Goal: Task Accomplishment & Management: Complete application form

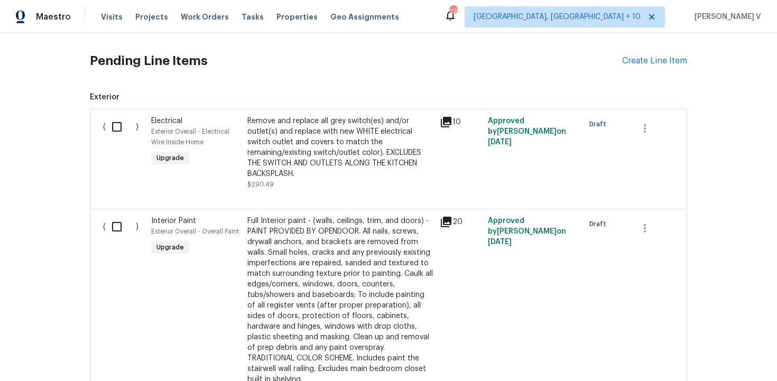
scroll to position [585, 0]
click at [648, 66] on div "Create Line Item" at bounding box center [654, 62] width 65 height 10
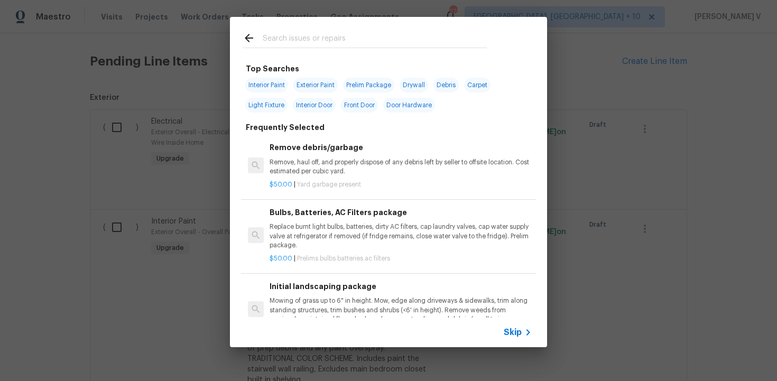
click at [524, 325] on div "Skip" at bounding box center [388, 333] width 317 height 30
click at [519, 330] on span "Skip" at bounding box center [513, 332] width 18 height 11
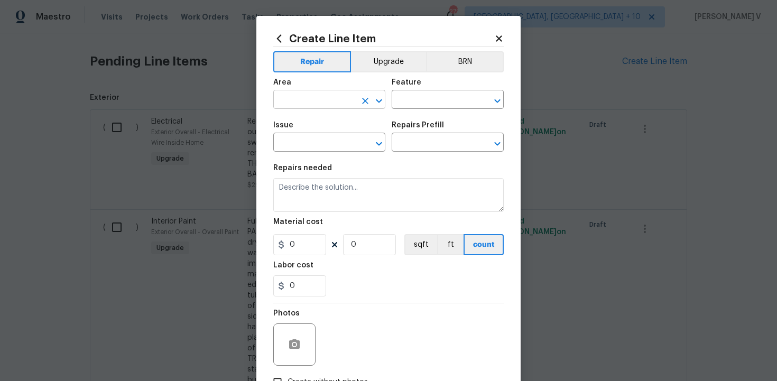
click at [334, 94] on input "text" at bounding box center [314, 101] width 82 height 16
click at [330, 116] on li "Front" at bounding box center [329, 124] width 112 height 17
type input "Front"
click at [417, 104] on input "text" at bounding box center [433, 101] width 82 height 16
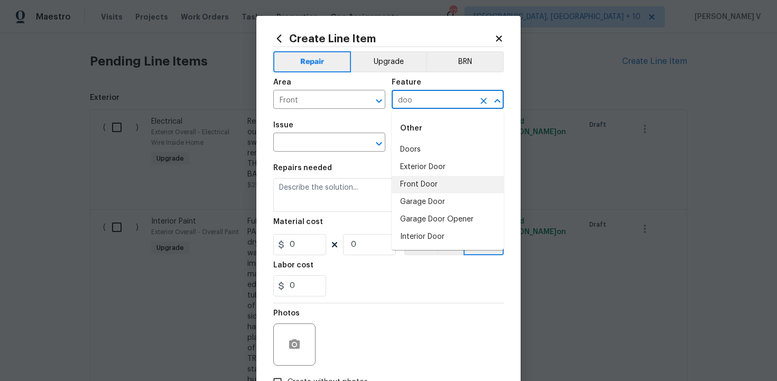
click at [411, 181] on li "Front Door" at bounding box center [448, 184] width 112 height 17
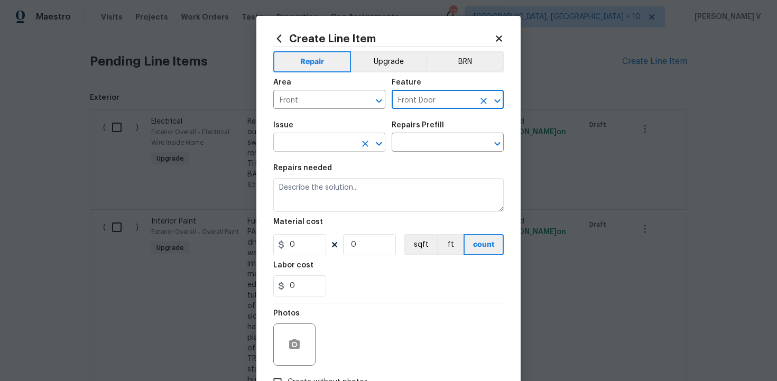
type input "Front Door"
click at [330, 146] on input "text" at bounding box center [314, 143] width 82 height 16
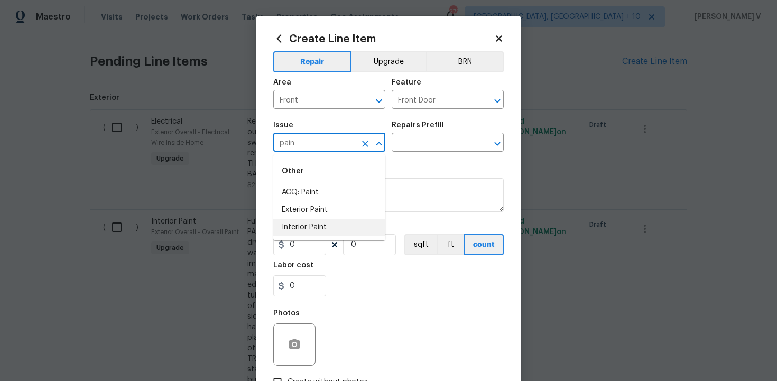
click at [319, 223] on li "Interior Paint" at bounding box center [329, 227] width 112 height 17
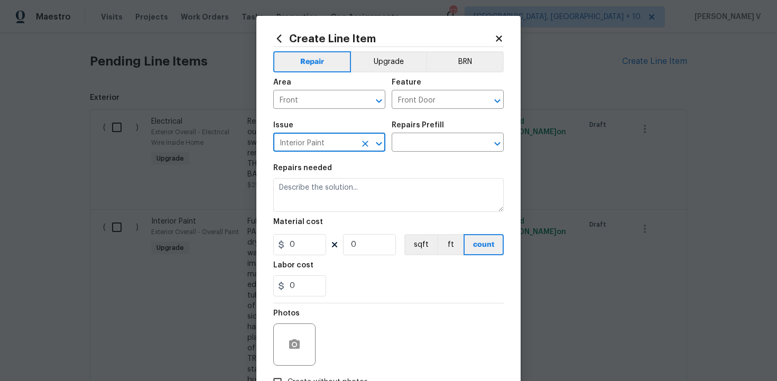
type input "Interior Paint"
click at [444, 132] on div "Repairs Prefill" at bounding box center [448, 129] width 112 height 14
click at [427, 144] on input "text" at bounding box center [433, 143] width 82 height 16
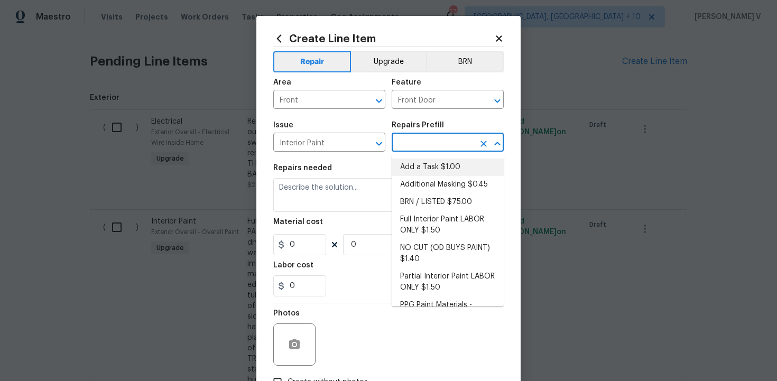
click at [420, 167] on li "Add a Task $1.00" at bounding box center [448, 167] width 112 height 17
type input "Overall Paint"
type input "Add a Task $1.00"
type textarea "HPM to detail"
type input "1"
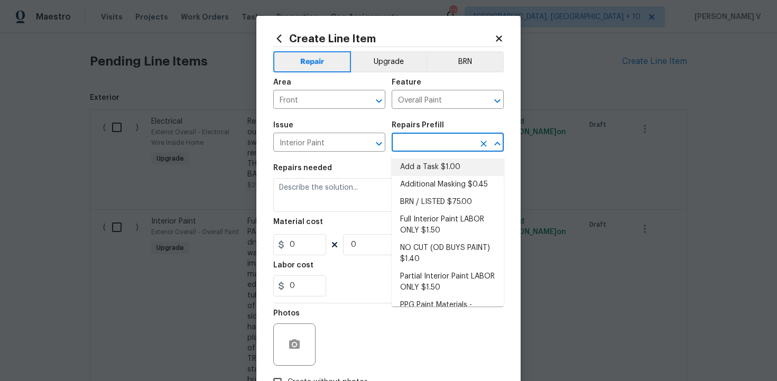
type input "1"
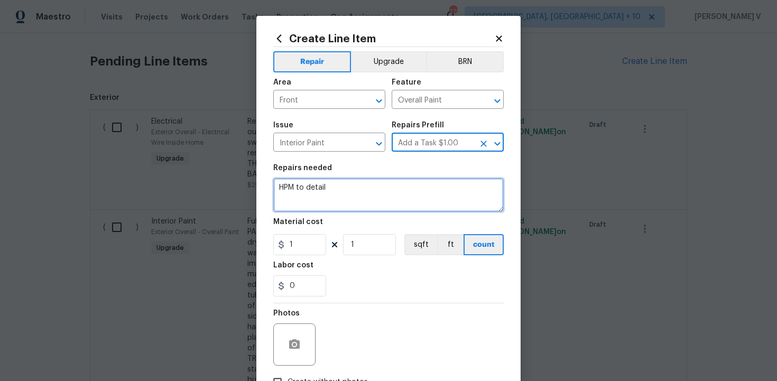
click at [374, 190] on textarea "HPM to detail" at bounding box center [388, 195] width 230 height 34
paste textarea "repaint the front entry door to match the existing color and sheen."
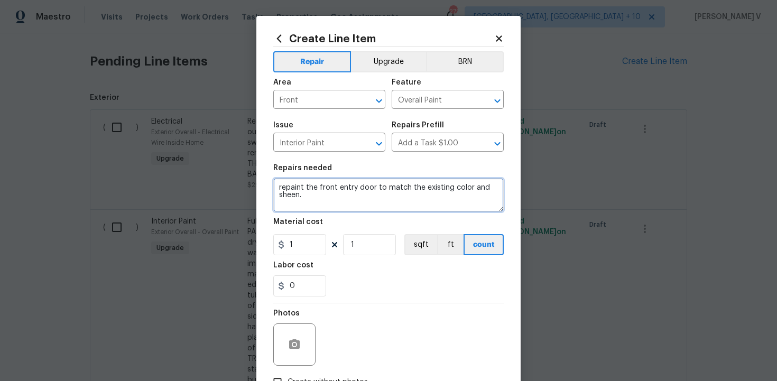
click at [282, 186] on textarea "repaint the front entry door to match the existing color and sheen." at bounding box center [388, 195] width 230 height 34
type textarea "Repaint the front entry door to match the existing color and sheen."
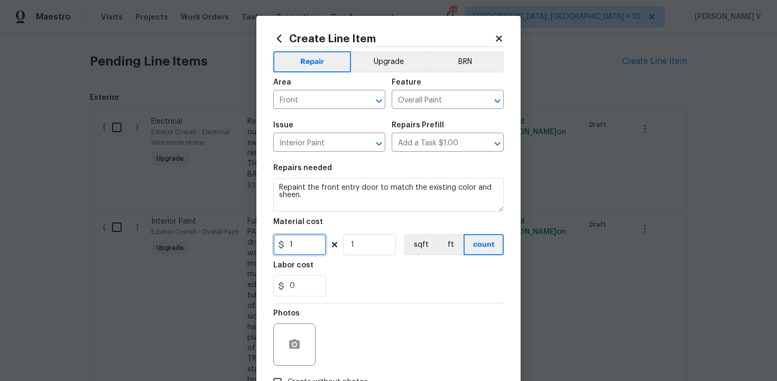
click at [293, 244] on input "1" at bounding box center [299, 244] width 53 height 21
type input "75"
click at [292, 346] on icon "button" at bounding box center [294, 344] width 13 height 13
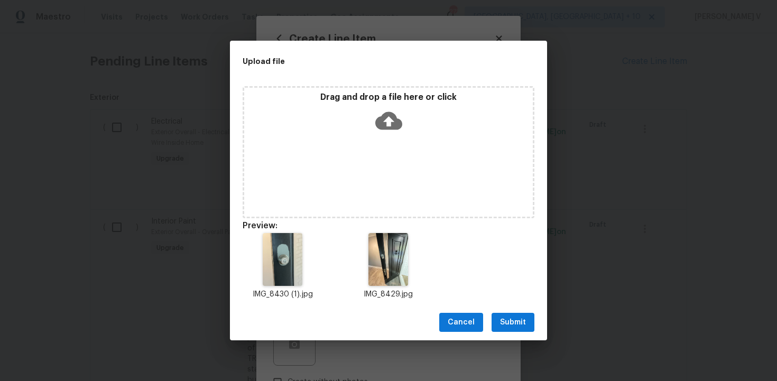
click at [492, 311] on div "Cancel Submit" at bounding box center [388, 322] width 317 height 36
click at [507, 316] on span "Submit" at bounding box center [513, 322] width 26 height 13
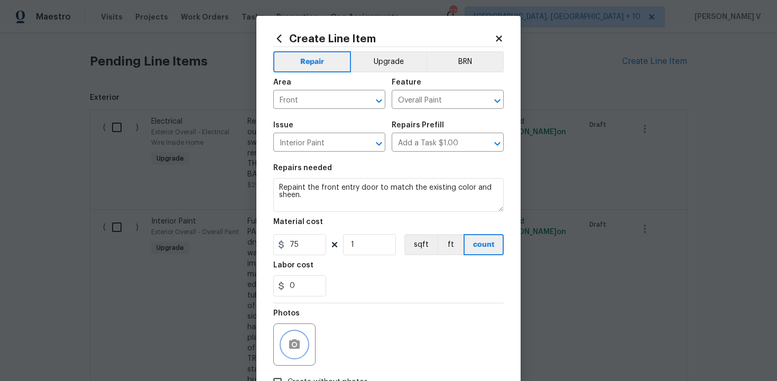
scroll to position [75, 0]
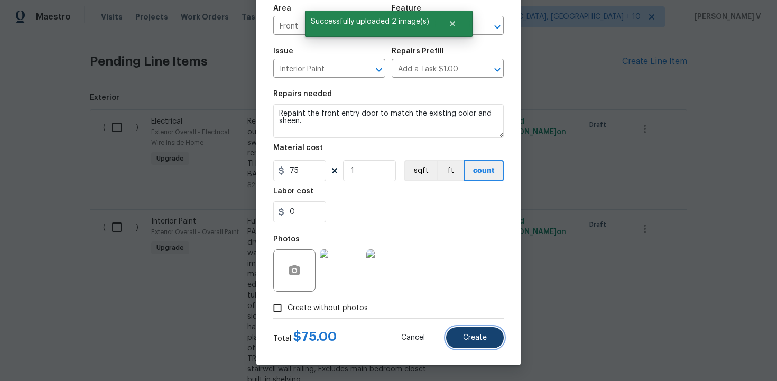
click at [466, 330] on button "Create" at bounding box center [475, 337] width 58 height 21
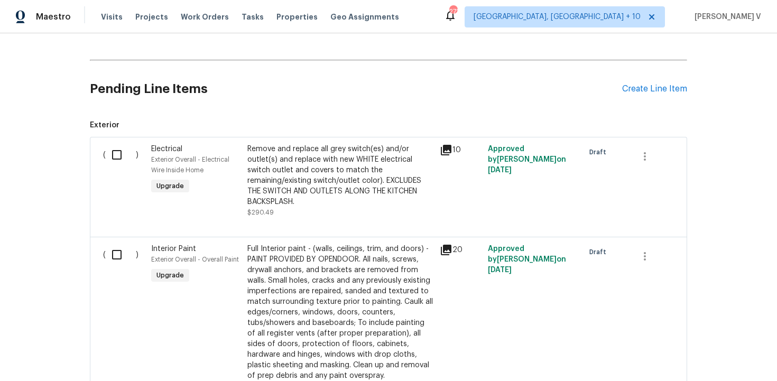
scroll to position [506, 0]
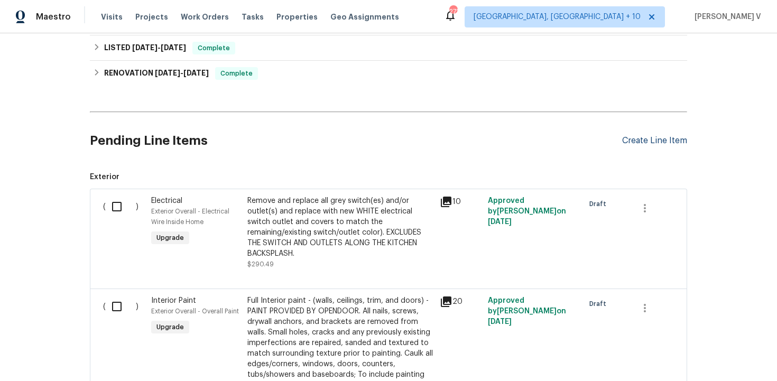
click at [658, 138] on div "Create Line Item" at bounding box center [654, 141] width 65 height 10
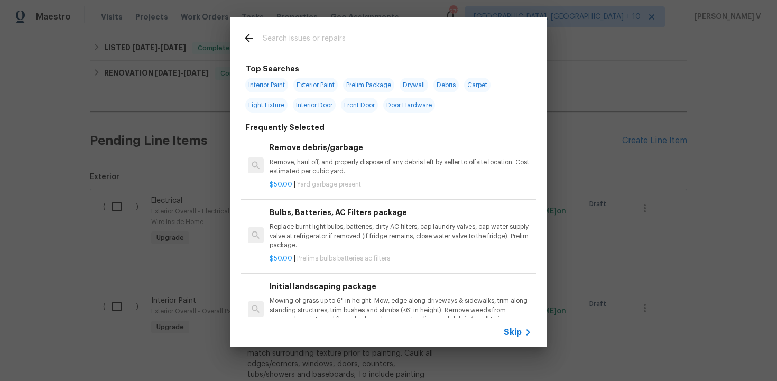
click at [527, 329] on icon at bounding box center [528, 332] width 13 height 13
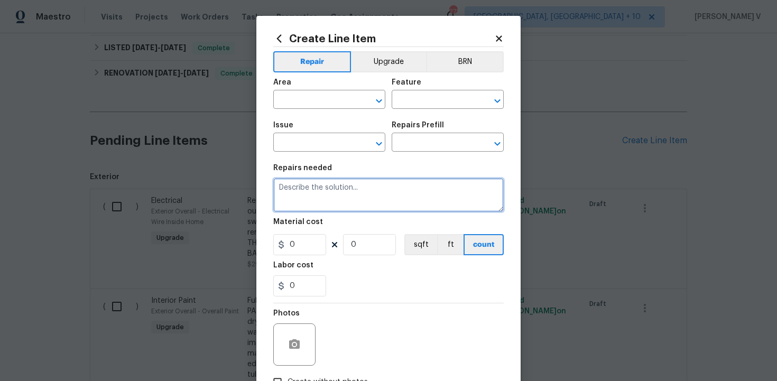
click at [365, 211] on textarea at bounding box center [388, 195] width 230 height 34
paste textarea "Interior deep clean needed. The maintenance cleaners have been missing in actio…"
type textarea "Interior deep clean needed. The maintenance cleaners have been missing in actio…"
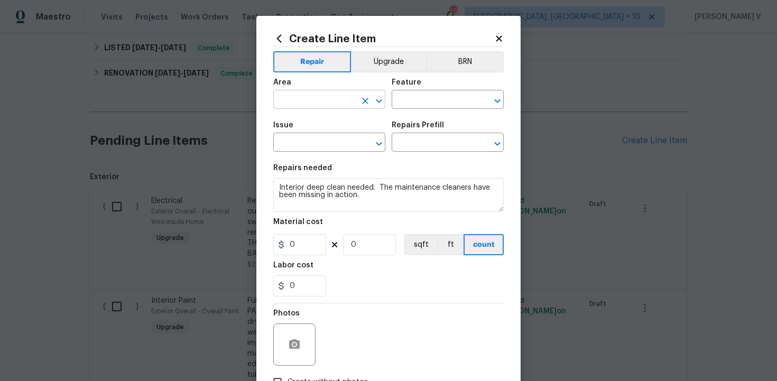
click at [295, 103] on input "text" at bounding box center [314, 101] width 82 height 16
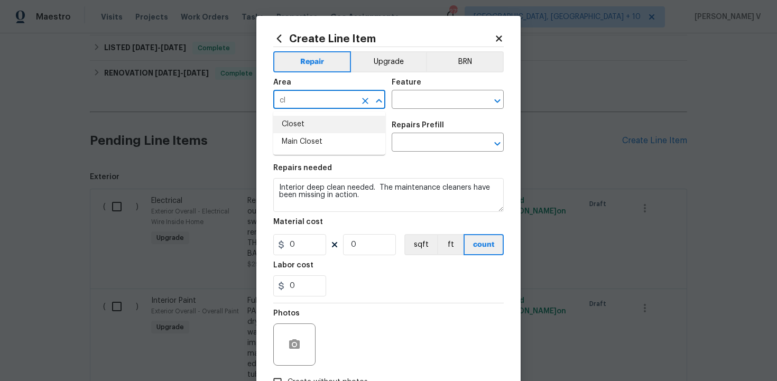
click at [297, 126] on li "Closet" at bounding box center [329, 124] width 112 height 17
click at [355, 99] on input "Closet" at bounding box center [314, 101] width 82 height 16
click at [336, 138] on li "Interior Overall" at bounding box center [329, 141] width 112 height 17
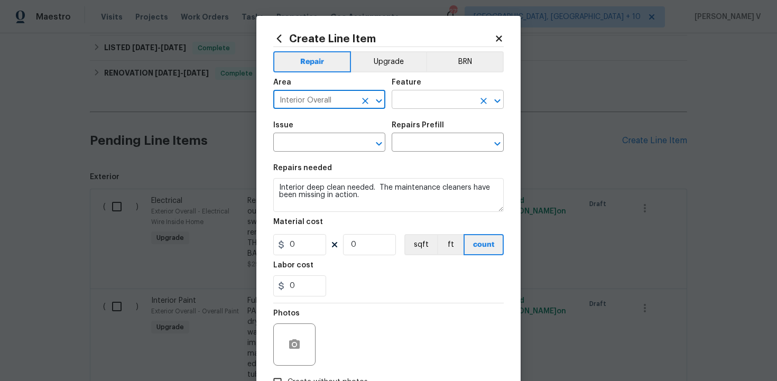
type input "Interior Overall"
click at [411, 108] on input "text" at bounding box center [433, 101] width 82 height 16
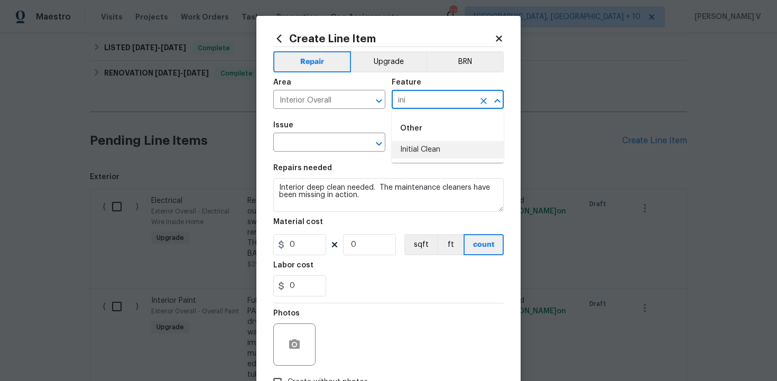
click at [407, 160] on ul "Other Initial Clean" at bounding box center [448, 137] width 112 height 51
click at [419, 149] on li "Initial Clean" at bounding box center [448, 149] width 112 height 17
type input "Initial Clean"
click at [319, 146] on input "text" at bounding box center [314, 143] width 82 height 16
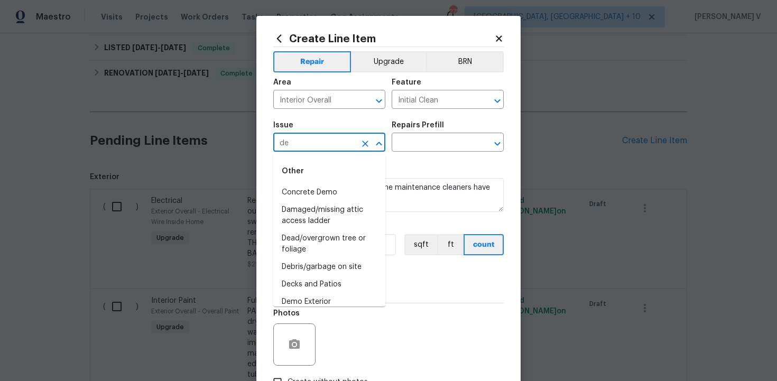
type input "d"
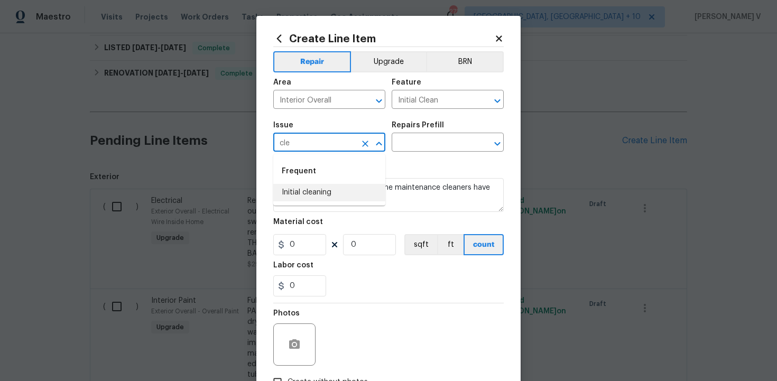
click at [334, 192] on li "Initial cleaning" at bounding box center [329, 192] width 112 height 17
type input "Initial cleaning"
click at [399, 163] on section "Repairs needed Interior deep clean needed. The maintenance cleaners have been m…" at bounding box center [388, 230] width 230 height 145
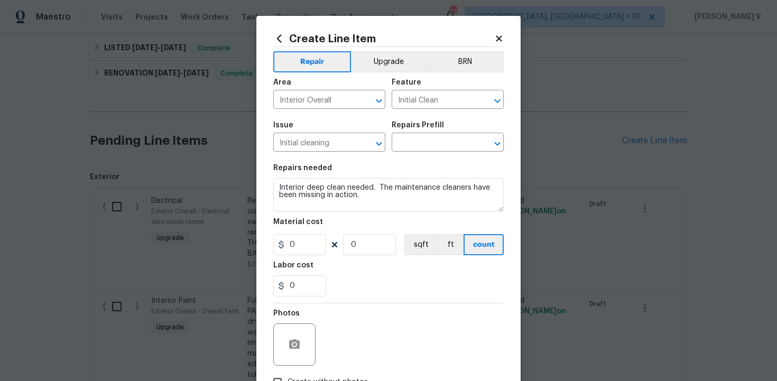
click at [422, 153] on div "Issue Initial cleaning ​ Repairs Prefill ​" at bounding box center [388, 136] width 230 height 43
click at [435, 149] on input "text" at bounding box center [433, 143] width 82 height 16
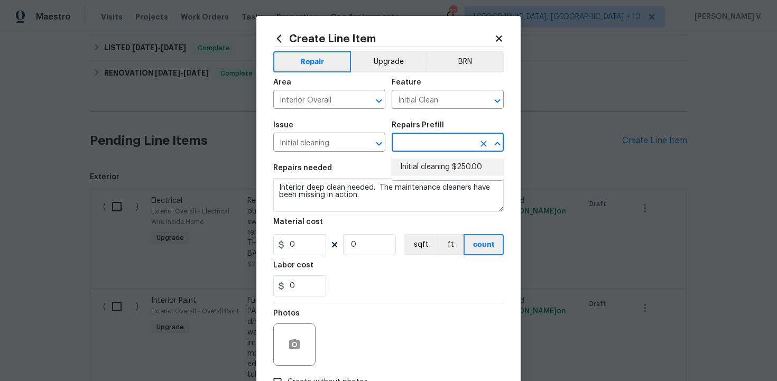
click at [407, 168] on li "Initial cleaning $250.00" at bounding box center [448, 167] width 112 height 17
type input "Home Readiness Packages"
type input "Initial cleaning $250.00"
type textarea "1. Wipe down exterior doors and trim. 2. Clean out all exterior light fixtures …"
type input "250"
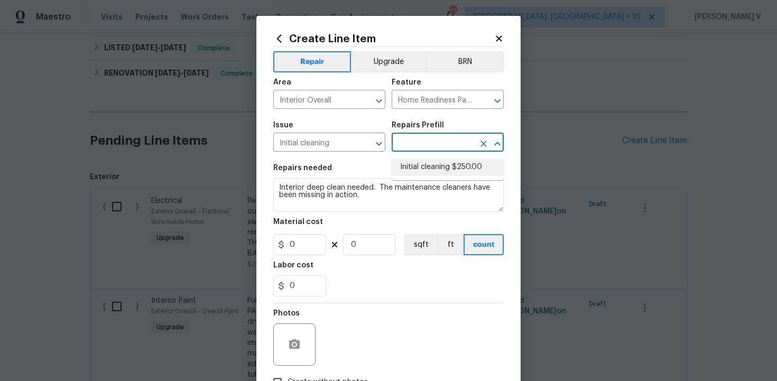
type input "1"
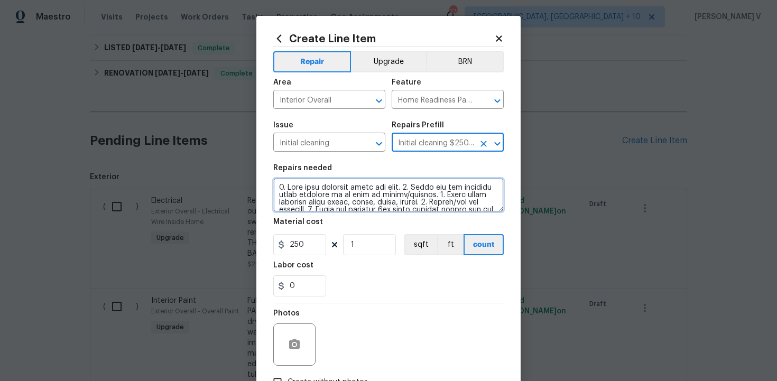
click at [356, 195] on textarea at bounding box center [388, 195] width 230 height 34
paste textarea "Interior deep clean needed. The maintenance cleaners have been missing in actio…"
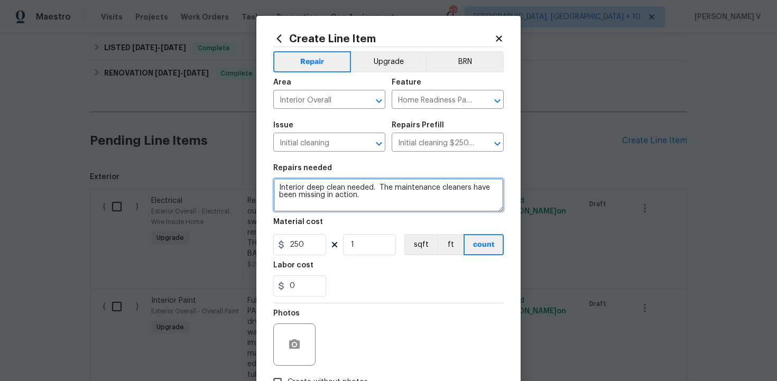
type textarea "Interior deep clean needed. The maintenance cleaners have been missing in actio…"
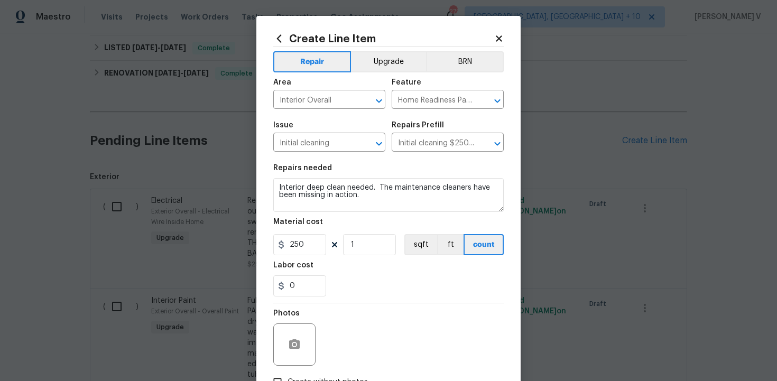
click at [316, 230] on div "Material cost" at bounding box center [388, 225] width 230 height 14
click at [307, 239] on input "250" at bounding box center [299, 244] width 53 height 21
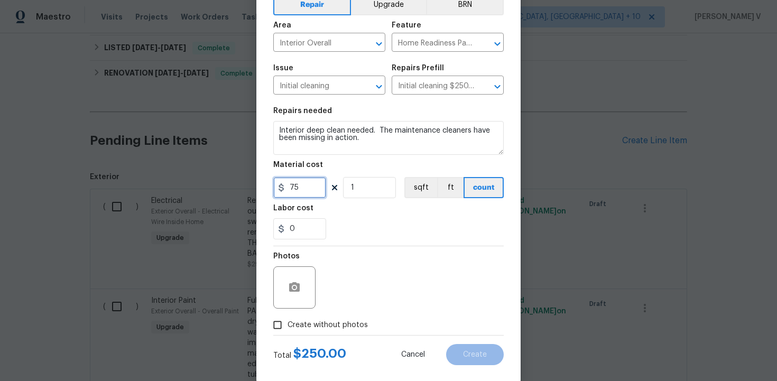
scroll to position [75, 0]
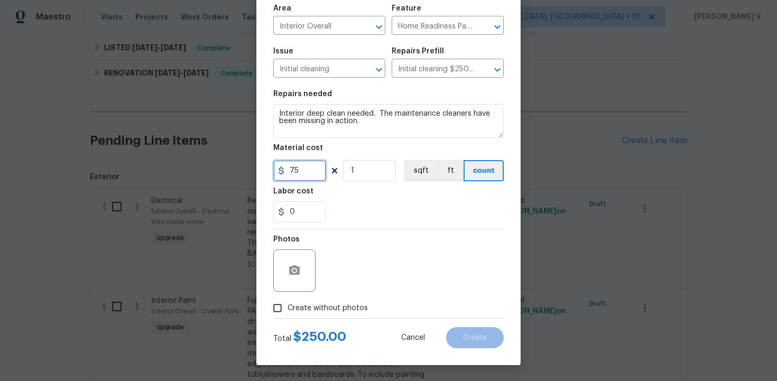
type input "75"
click at [289, 311] on span "Create without photos" at bounding box center [328, 308] width 80 height 11
click at [288, 311] on input "Create without photos" at bounding box center [277, 308] width 20 height 20
checkbox input "true"
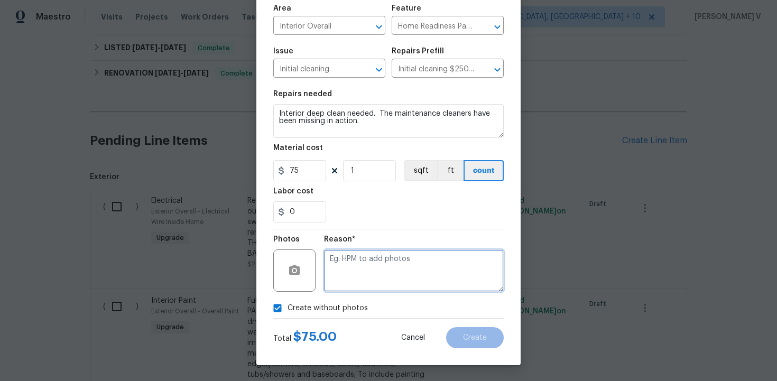
click at [409, 265] on textarea at bounding box center [414, 271] width 180 height 42
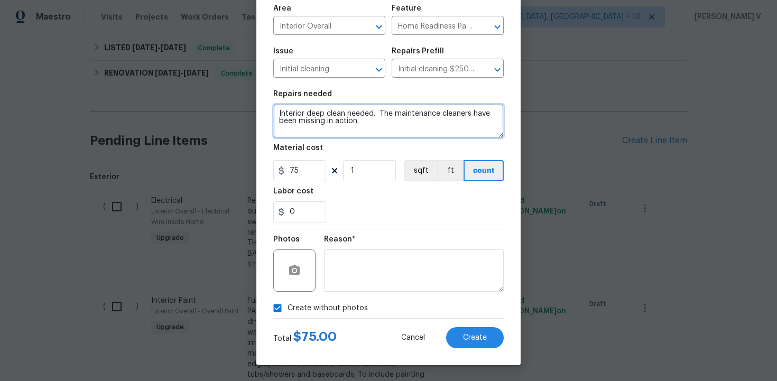
click at [378, 110] on textarea "Interior deep clean needed. The maintenance cleaners have been missing in actio…" at bounding box center [388, 121] width 230 height 34
type textarea "Interior deep clean needed. The maintenance cleaners have been missing in actio…"
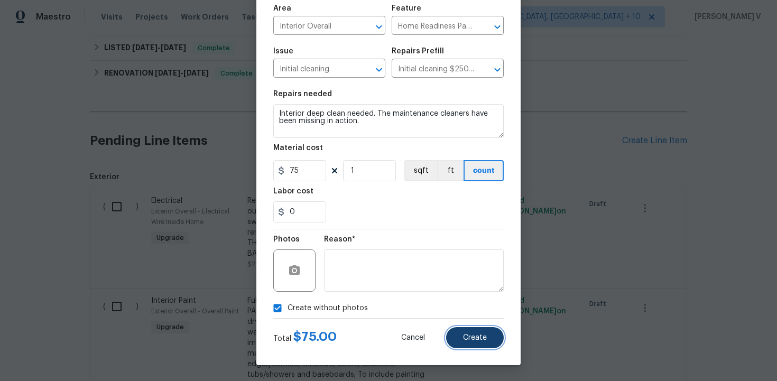
click at [463, 333] on button "Create" at bounding box center [475, 337] width 58 height 21
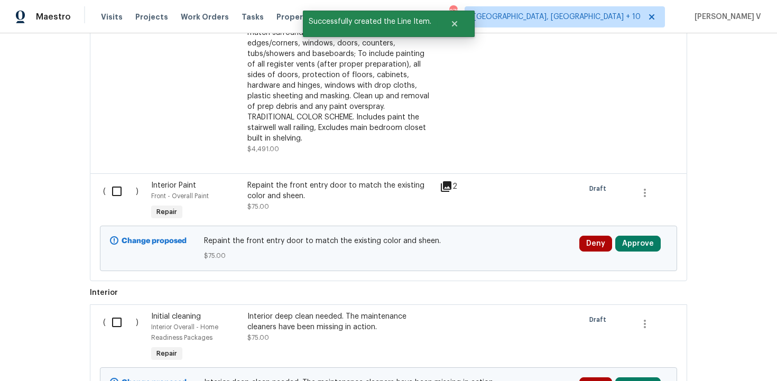
scroll to position [931, 0]
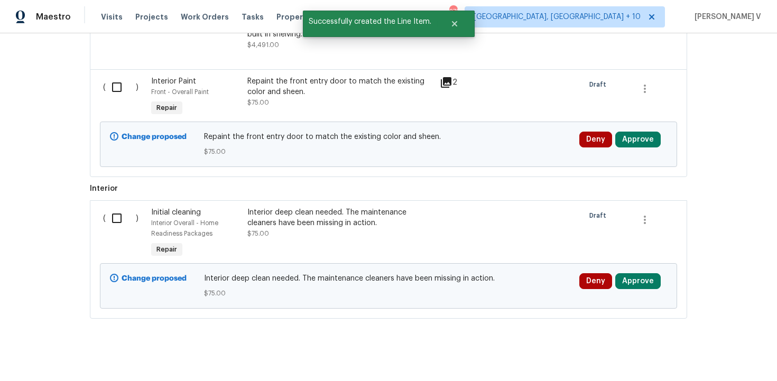
click at [118, 81] on input "checkbox" at bounding box center [121, 87] width 30 height 22
checkbox input "true"
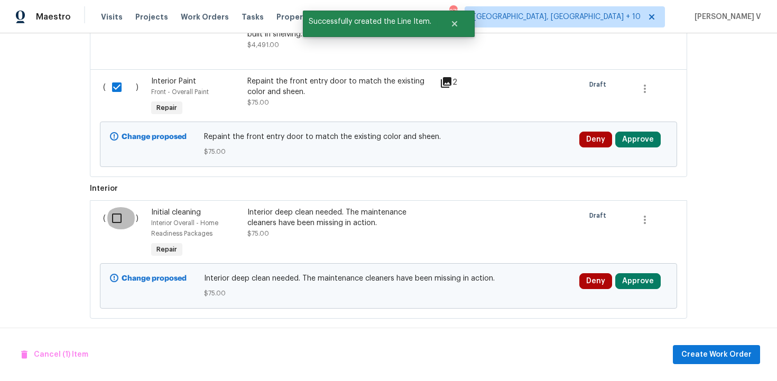
click at [117, 213] on input "checkbox" at bounding box center [121, 218] width 30 height 22
checkbox input "true"
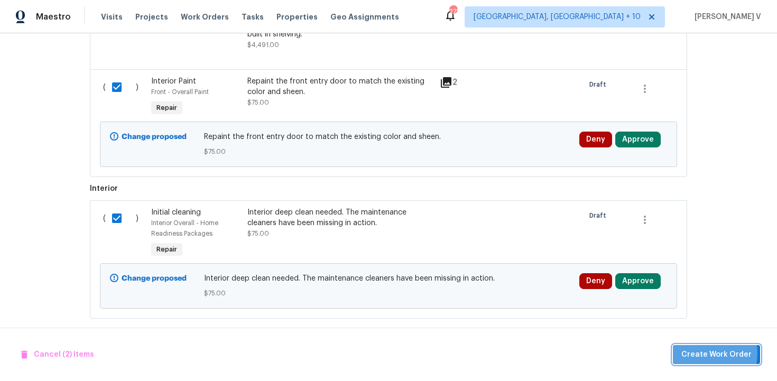
click at [705, 354] on span "Create Work Order" at bounding box center [716, 354] width 70 height 13
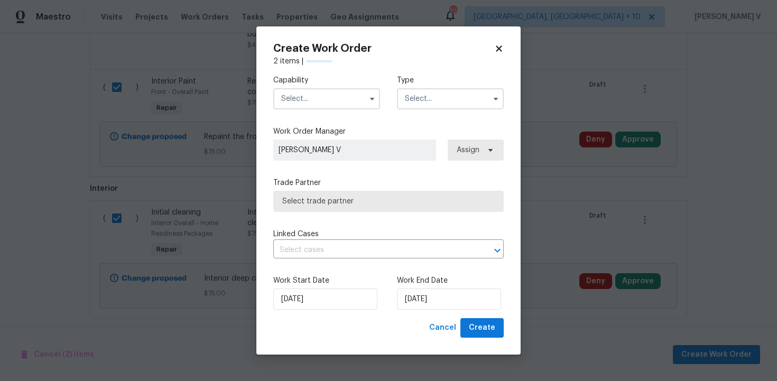
checkbox input "false"
click at [323, 100] on input "text" at bounding box center [326, 98] width 107 height 21
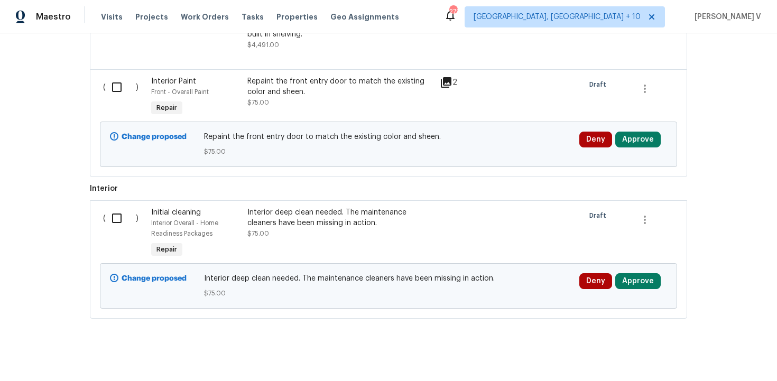
click at [119, 80] on input "checkbox" at bounding box center [121, 87] width 30 height 22
checkbox input "true"
click at [124, 213] on input "checkbox" at bounding box center [121, 218] width 30 height 22
checkbox input "true"
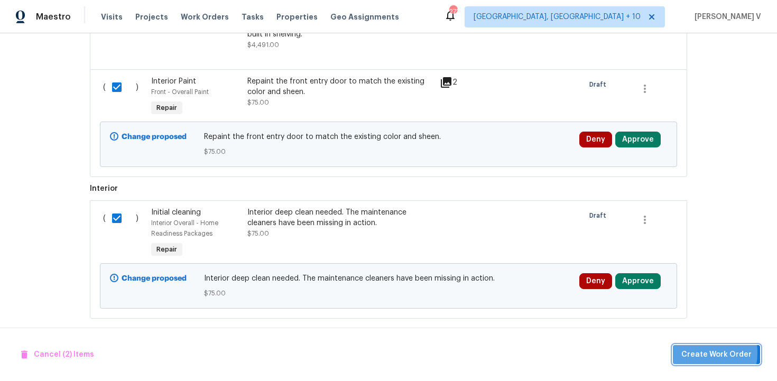
click at [700, 353] on span "Create Work Order" at bounding box center [716, 354] width 70 height 13
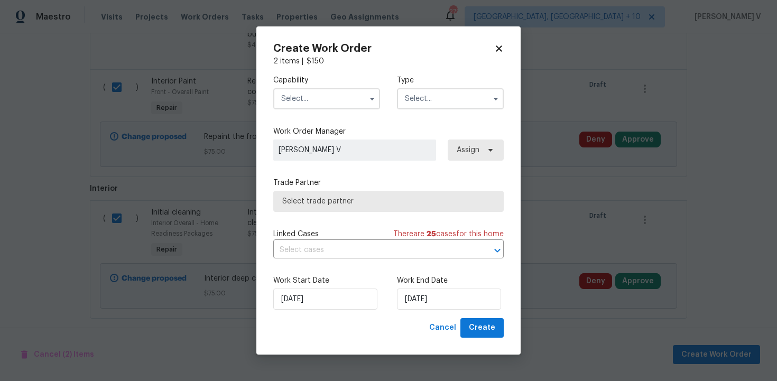
click at [309, 103] on input "text" at bounding box center [326, 98] width 107 height 21
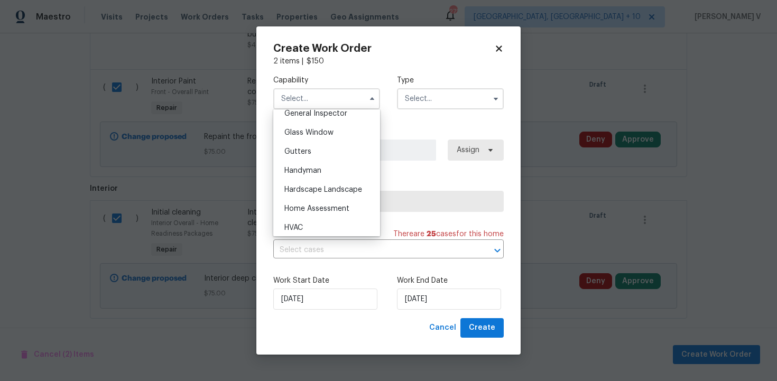
scroll to position [530, 0]
click at [314, 166] on div "Handyman" at bounding box center [326, 173] width 101 height 19
type input "Handyman"
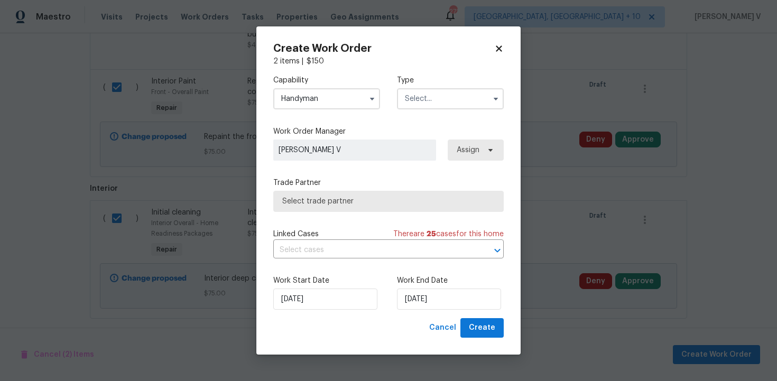
click at [438, 93] on input "text" at bounding box center [450, 98] width 107 height 21
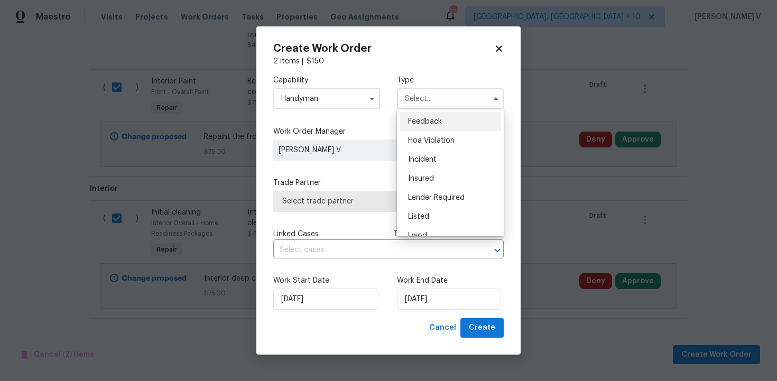
click at [414, 122] on span "Feedback" at bounding box center [425, 121] width 34 height 7
type input "Feedback"
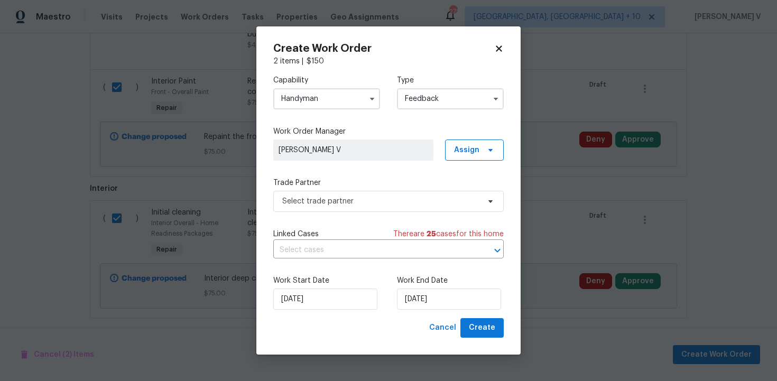
click at [348, 184] on label "Trade Partner" at bounding box center [388, 183] width 230 height 11
click at [328, 207] on span "Select trade partner" at bounding box center [388, 201] width 230 height 21
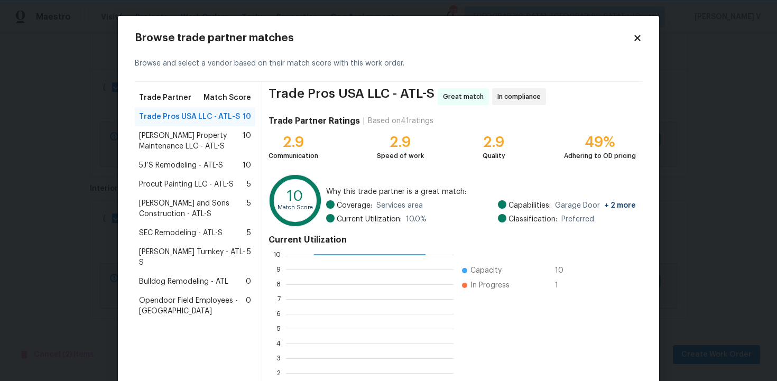
scroll to position [67, 0]
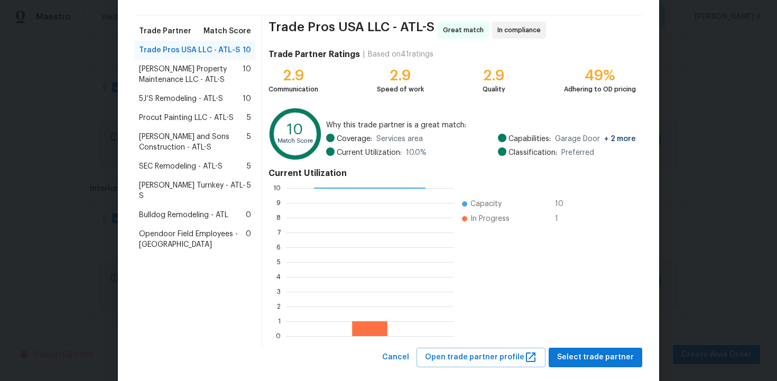
click at [202, 75] on span "Glen Property Maintenance LLC - ATL-S" at bounding box center [191, 74] width 104 height 21
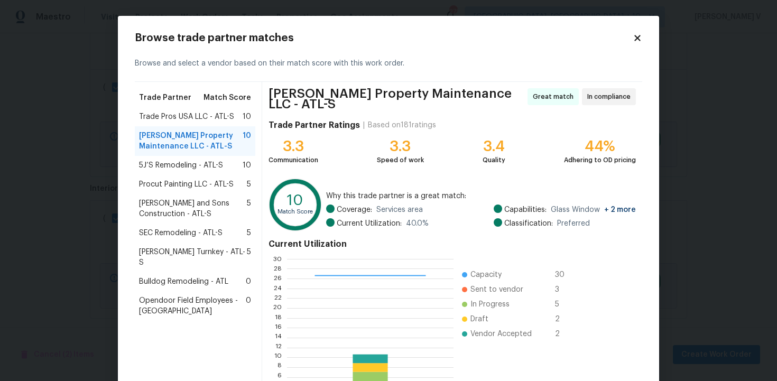
scroll to position [85, 0]
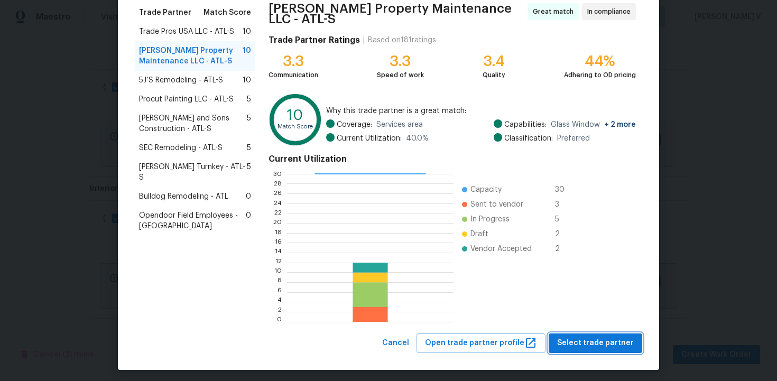
click at [585, 343] on span "Select trade partner" at bounding box center [595, 343] width 77 height 13
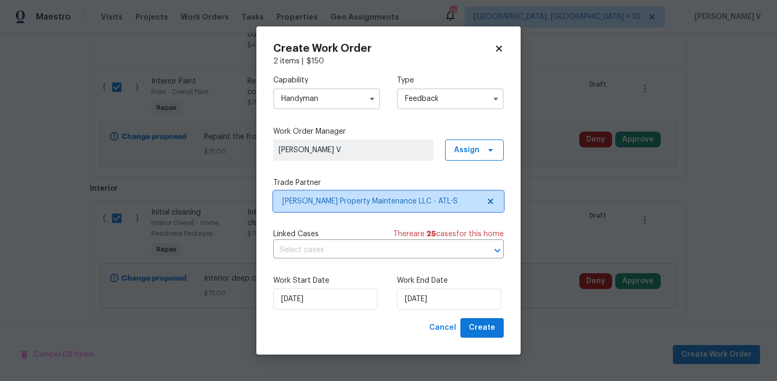
scroll to position [0, 0]
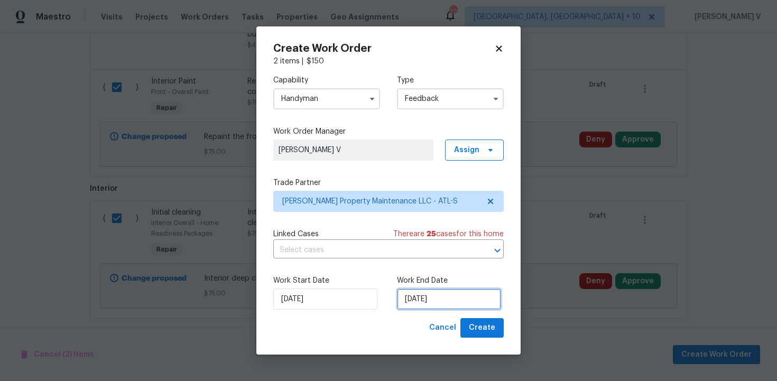
click at [466, 297] on input "22/09/2025" at bounding box center [449, 299] width 104 height 21
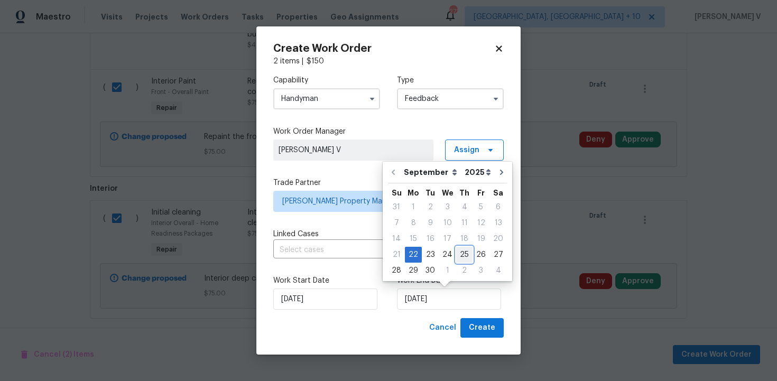
click at [458, 250] on div "25" at bounding box center [464, 254] width 16 height 15
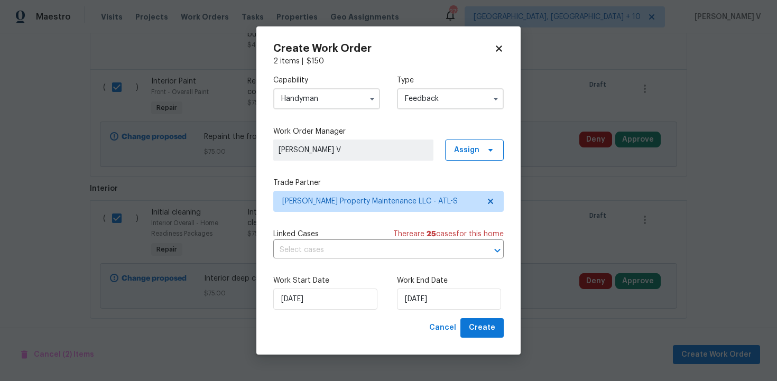
click at [430, 282] on label "Work End Date" at bounding box center [450, 280] width 107 height 11
click at [422, 296] on input "25/09/2025" at bounding box center [449, 299] width 104 height 21
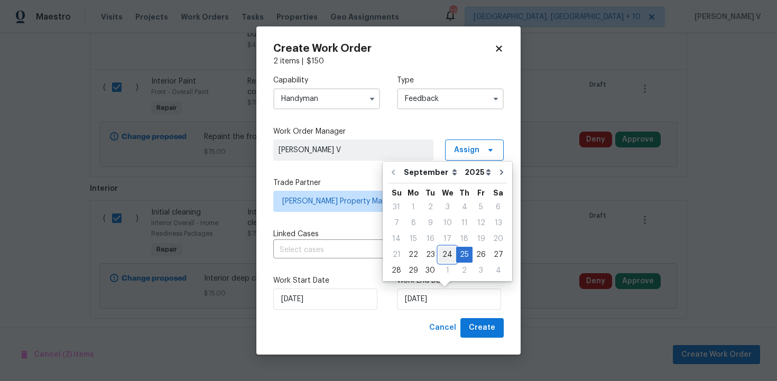
click at [440, 259] on div "24" at bounding box center [447, 254] width 17 height 15
type input "24/09/2025"
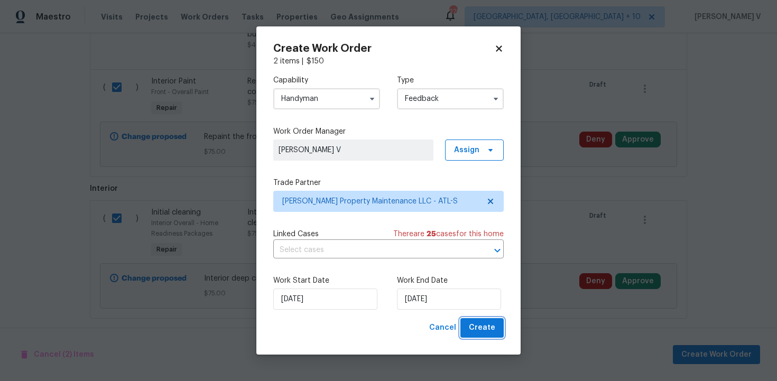
click at [481, 330] on span "Create" at bounding box center [482, 327] width 26 height 13
checkbox input "false"
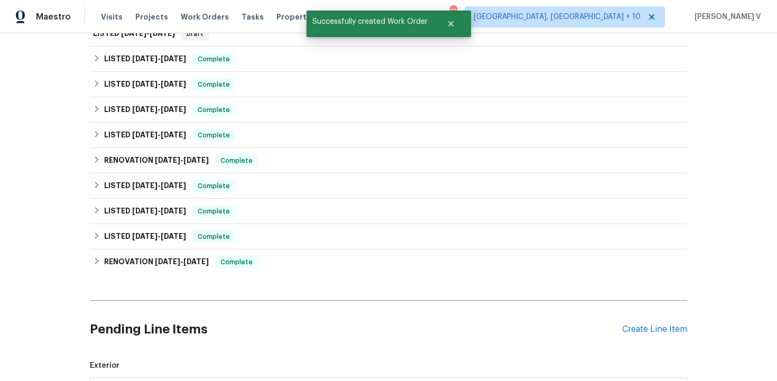
scroll to position [477, 0]
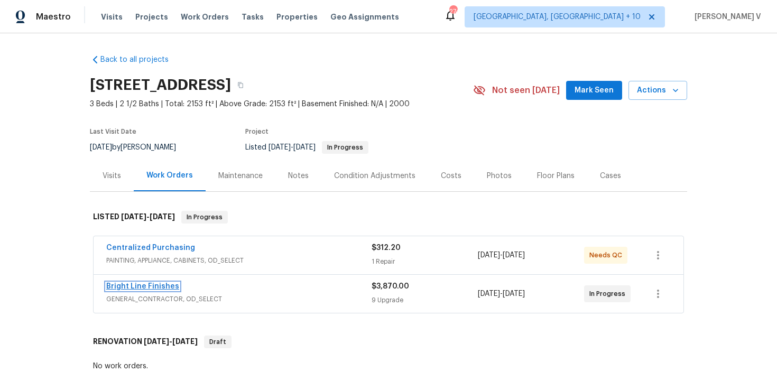
click at [167, 284] on link "Bright Line Finishes" at bounding box center [142, 286] width 73 height 7
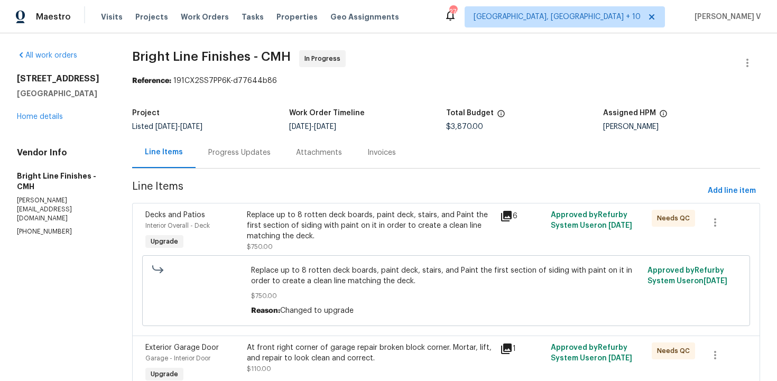
click at [274, 163] on div "Progress Updates" at bounding box center [240, 152] width 88 height 31
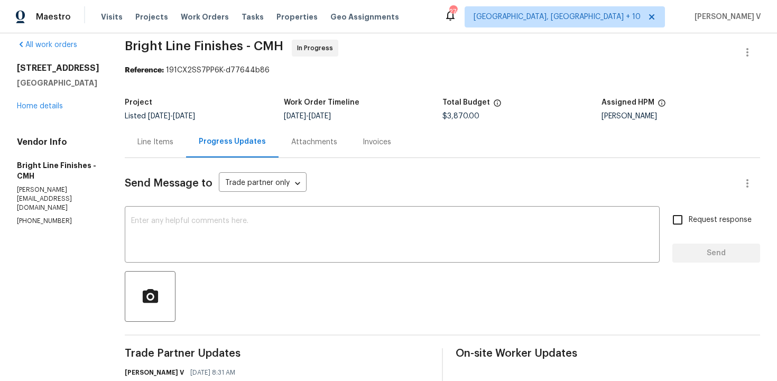
scroll to position [2, 0]
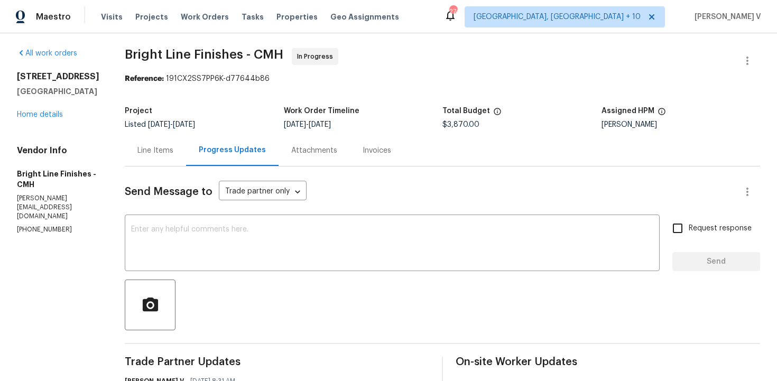
click at [134, 121] on div "Project" at bounding box center [204, 114] width 159 height 14
click at [140, 144] on div "Line Items" at bounding box center [155, 150] width 61 height 31
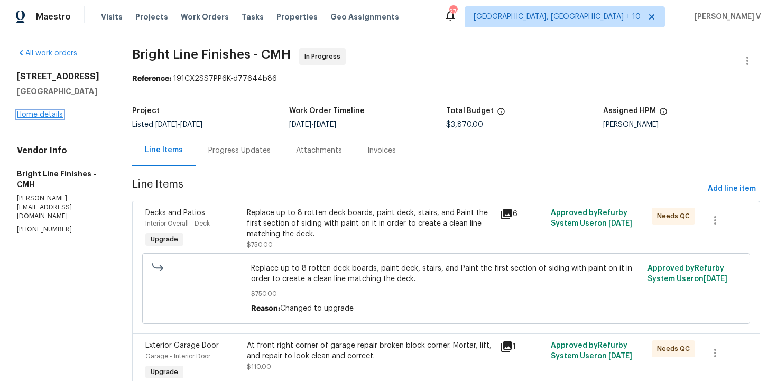
click at [51, 116] on link "Home details" at bounding box center [40, 114] width 46 height 7
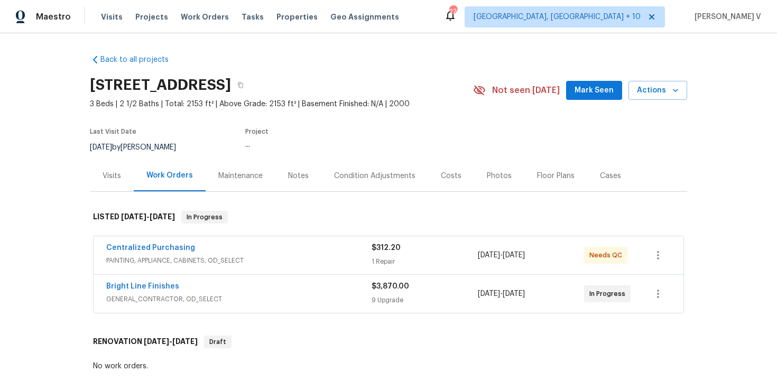
click at [222, 286] on div "Bright Line Finishes" at bounding box center [238, 287] width 265 height 13
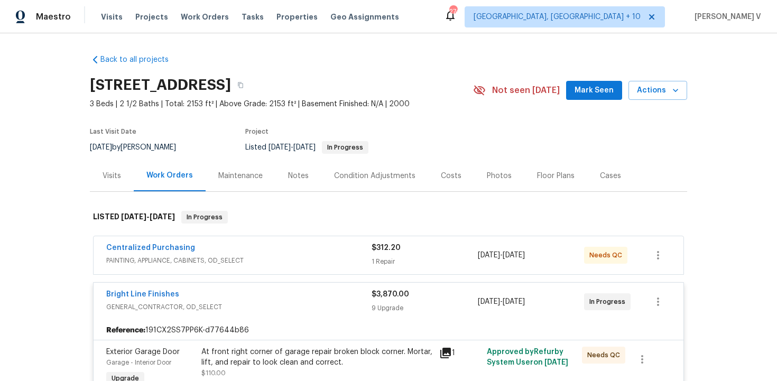
click at [108, 80] on h2 "1076 Valley Dr, Marysville, OH 43040" at bounding box center [160, 85] width 141 height 11
copy div "1076 Valley Dr, Marysville, OH 43040"
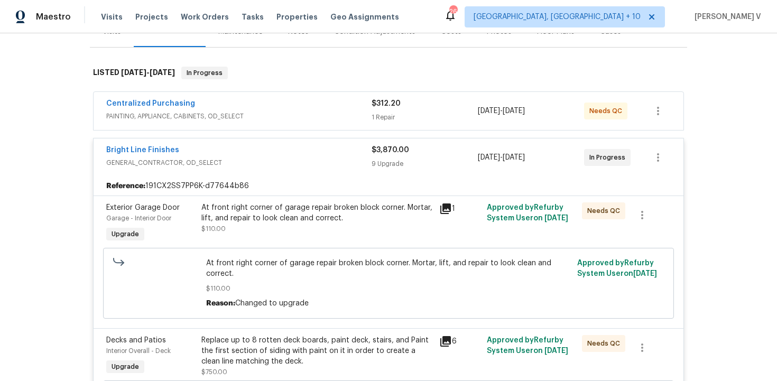
scroll to position [86, 0]
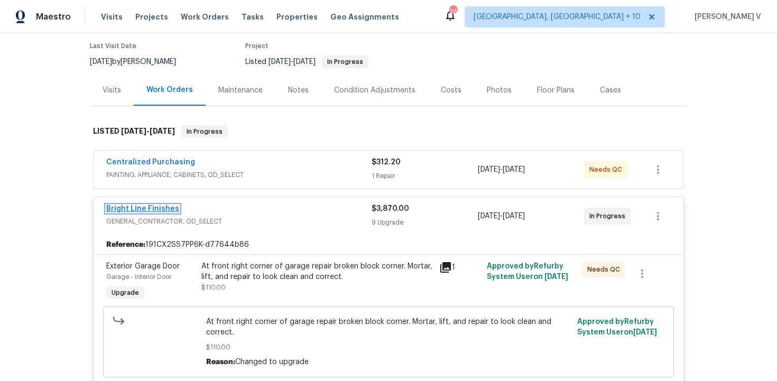
click at [159, 211] on link "Bright Line Finishes" at bounding box center [142, 208] width 73 height 7
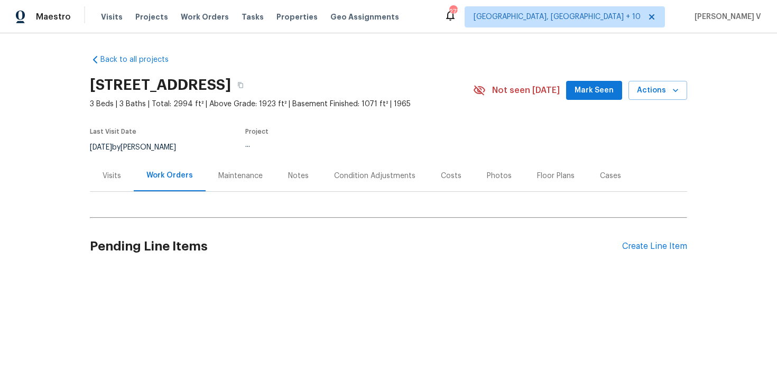
click at [189, 223] on h2 "Pending Line Items" at bounding box center [356, 246] width 532 height 49
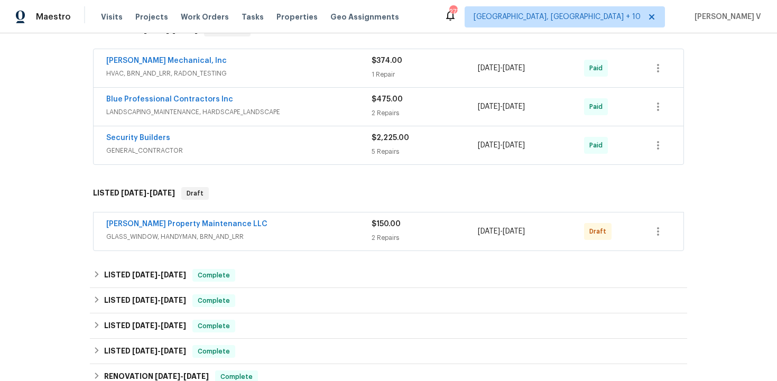
scroll to position [204, 0]
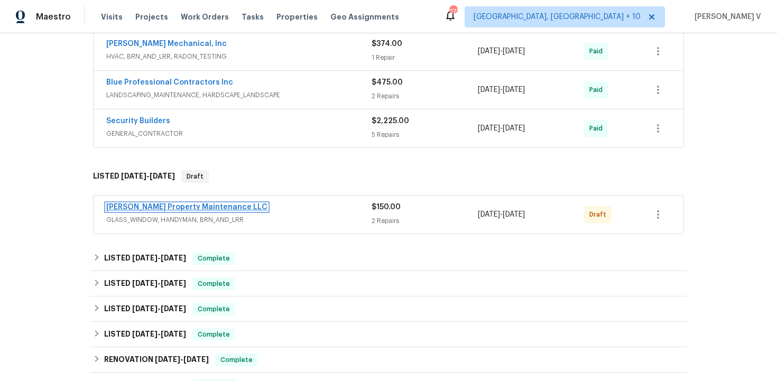
click at [152, 210] on link "[PERSON_NAME] Property Maintenance LLC" at bounding box center [186, 207] width 161 height 7
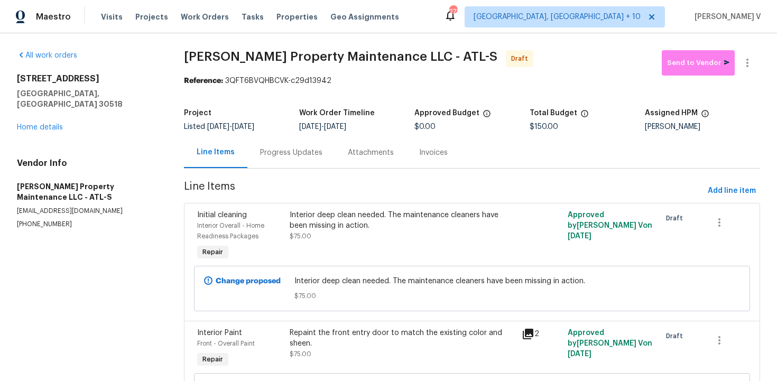
click at [304, 161] on div "Progress Updates" at bounding box center [291, 152] width 88 height 31
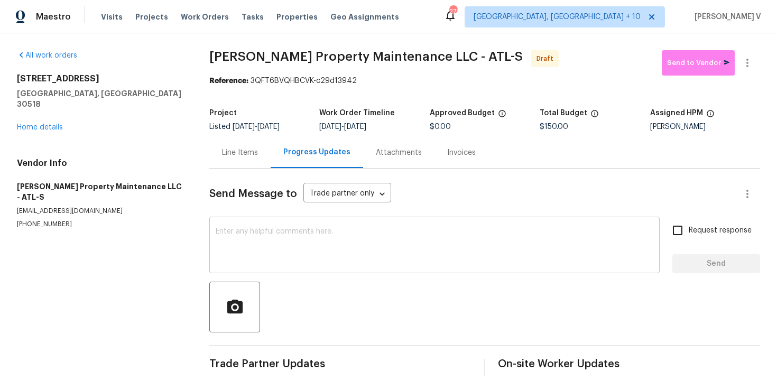
click at [303, 227] on div "x ​" at bounding box center [434, 246] width 450 height 54
paste textarea "Hi this is Divya with Opendoor. I’m confirming you received the WO for the prop…"
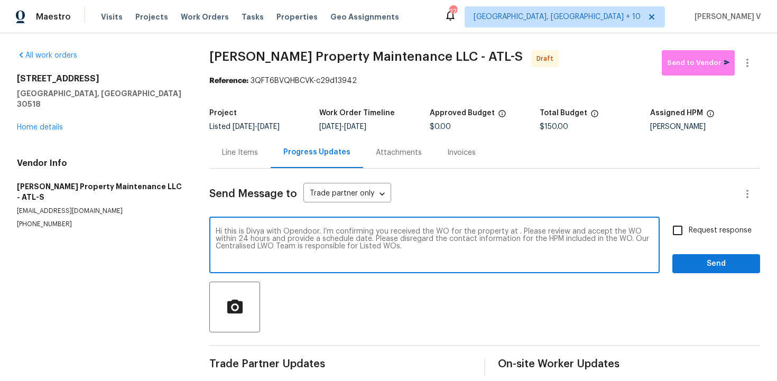
click at [517, 233] on textarea "Hi this is Divya with Opendoor. I’m confirming you received the WO for the prop…" at bounding box center [435, 246] width 438 height 37
click at [516, 232] on textarea "Hi this is Divya with Opendoor. I’m confirming you received the WO for the prop…" at bounding box center [435, 246] width 438 height 37
paste textarea "6095 Blackberry Ln, Buford, GA 30518"
type textarea "Hi this is Divya with Opendoor. I’m confirming you received the WO for the prop…"
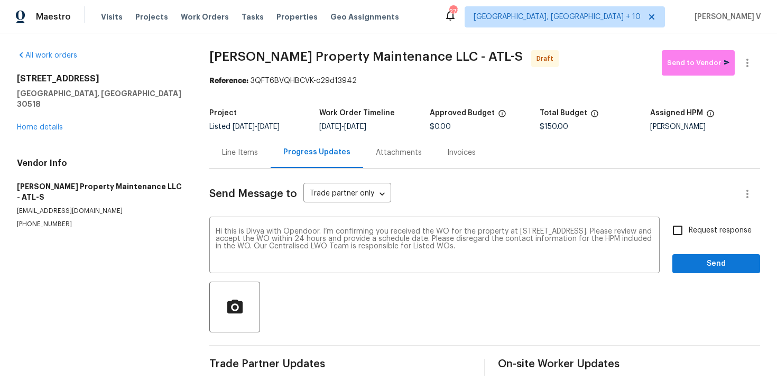
click at [712, 230] on span "Request response" at bounding box center [720, 230] width 63 height 11
click at [689, 230] on input "Request response" at bounding box center [678, 230] width 22 height 22
checkbox input "true"
click at [730, 261] on span "Send" at bounding box center [716, 263] width 71 height 13
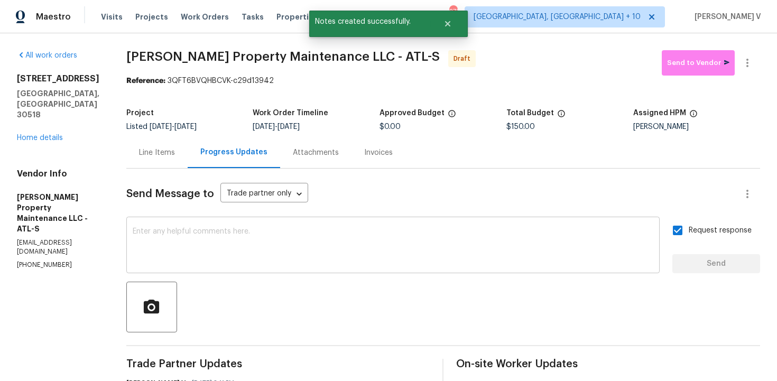
click at [256, 267] on div "x ​" at bounding box center [392, 246] width 533 height 54
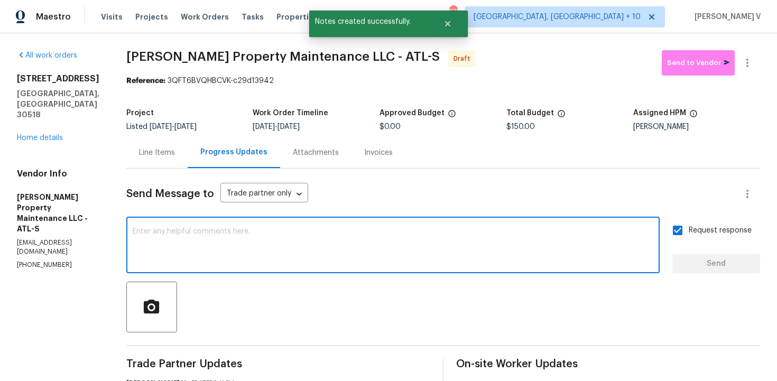
paste textarea "Attention All Work Orders must include before-photos (both close-up and wide-an…"
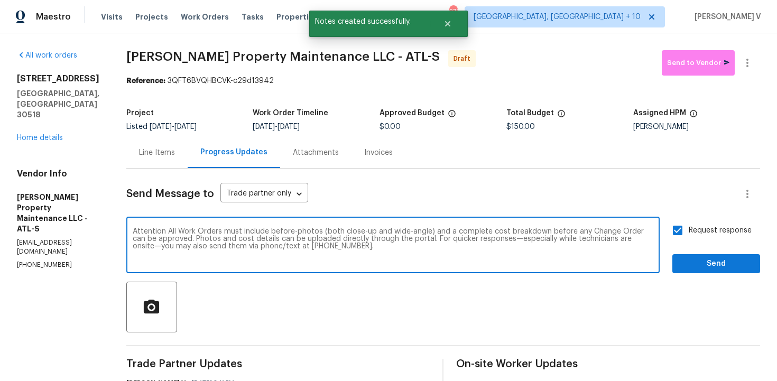
type textarea "Attention All Work Orders must include before-photos (both close-up and wide-an…"
click at [686, 268] on span "Send" at bounding box center [716, 263] width 71 height 13
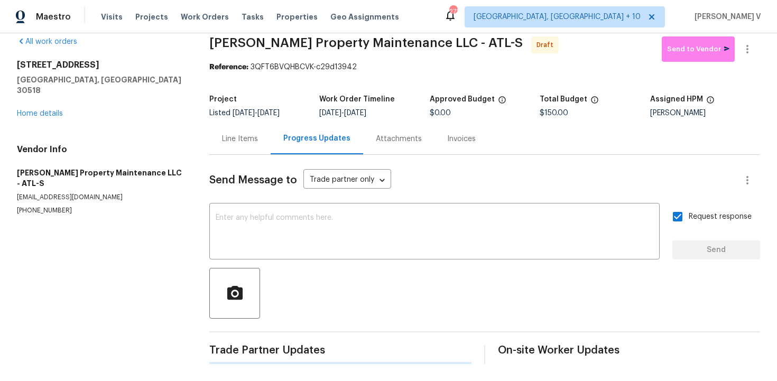
scroll to position [33, 0]
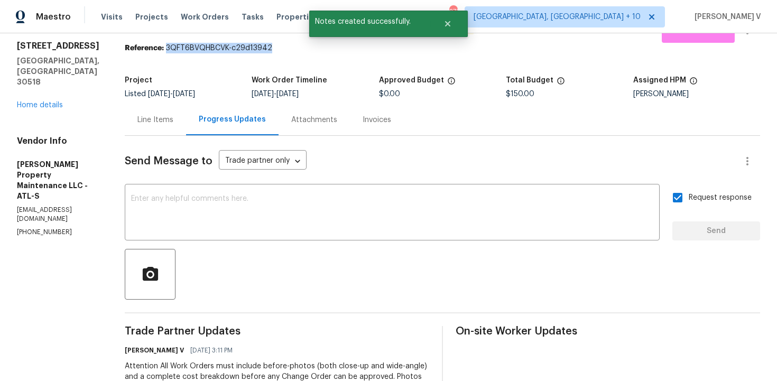
drag, startPoint x: 169, startPoint y: 46, endPoint x: 411, endPoint y: 46, distance: 241.6
click at [411, 46] on div "Reference: 3QFT6BVQHBCVK-c29d13942" at bounding box center [442, 48] width 635 height 11
copy div "3QFT6BVQHBCVK-c29d13942"
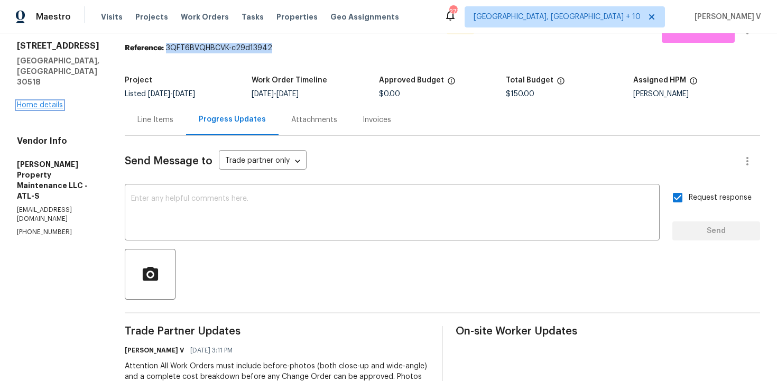
click at [51, 101] on link "Home details" at bounding box center [40, 104] width 46 height 7
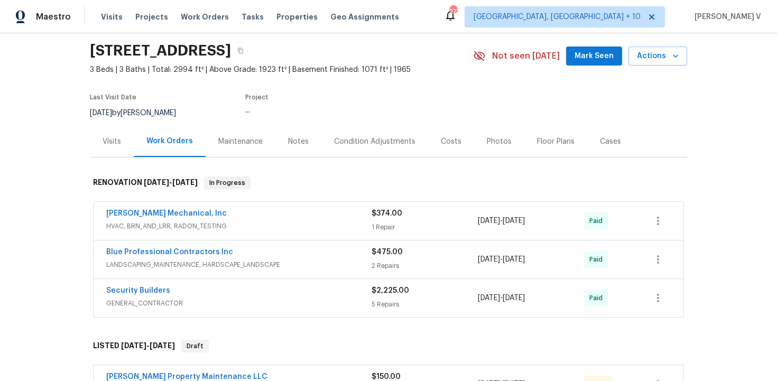
scroll to position [76, 0]
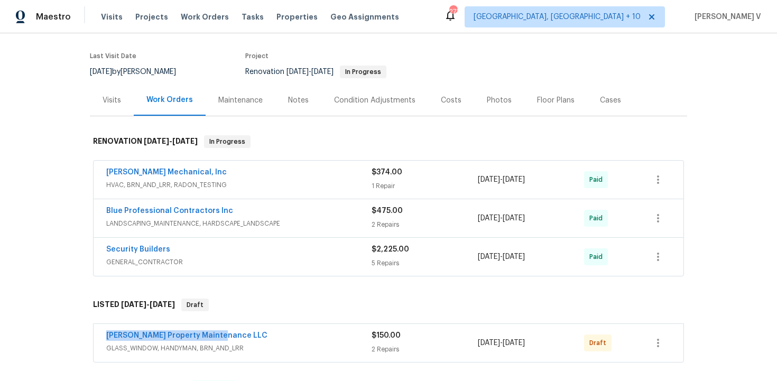
drag, startPoint x: 126, startPoint y: 341, endPoint x: 285, endPoint y: 341, distance: 159.1
click at [285, 341] on div "Glen Property Maintenance LLC GLASS_WINDOW, HANDYMAN, BRN_AND_LRR $150.00 2 Rep…" at bounding box center [389, 343] width 590 height 38
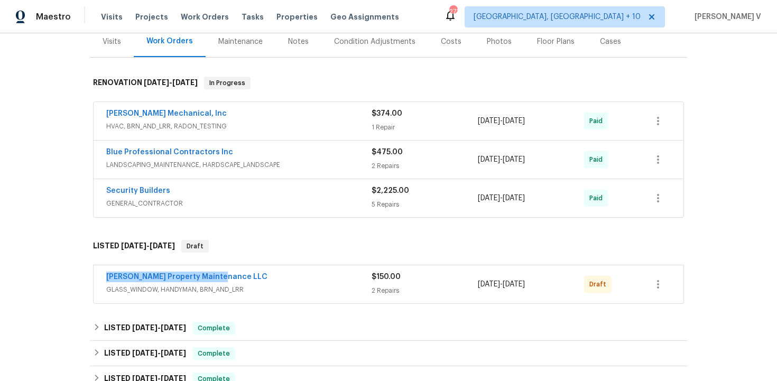
scroll to position [209, 0]
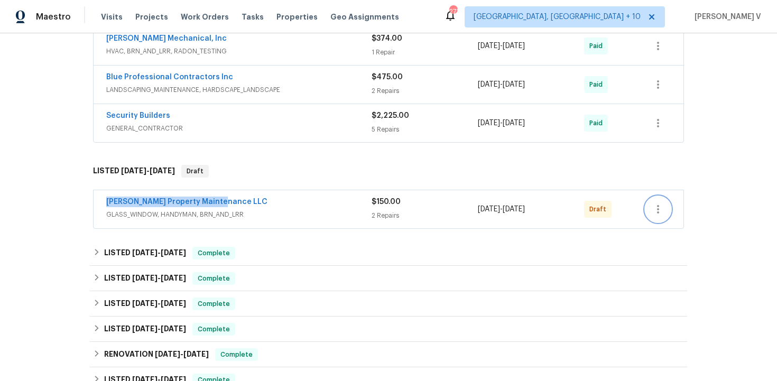
click at [664, 201] on button "button" at bounding box center [657, 209] width 25 height 25
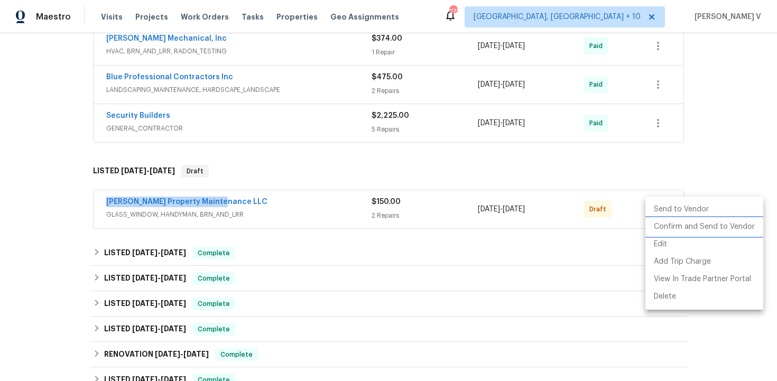
click at [657, 224] on li "Confirm and Send to Vendor" at bounding box center [704, 226] width 118 height 17
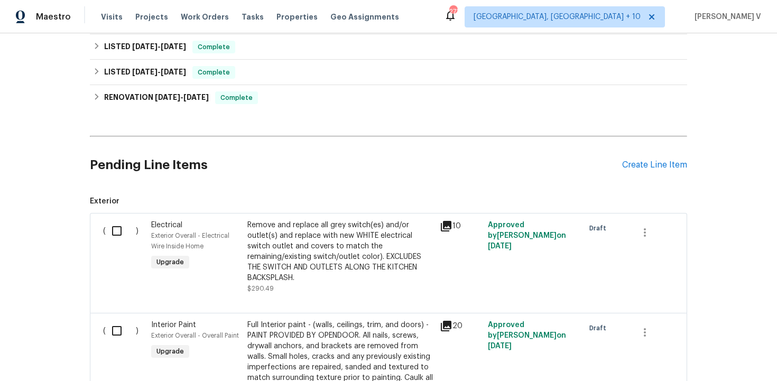
scroll to position [524, 0]
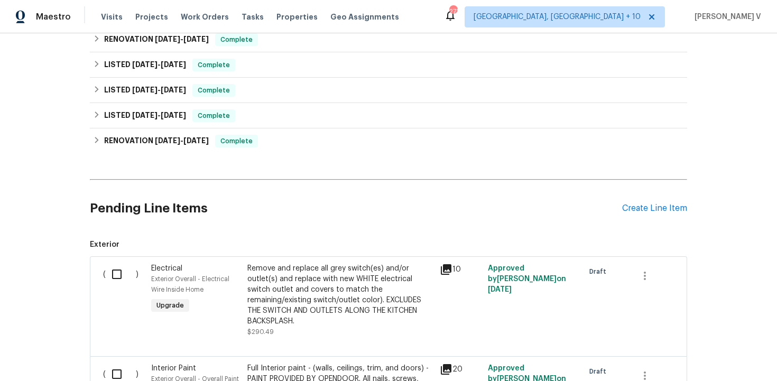
click at [639, 220] on div "Pending Line Items Create Line Item" at bounding box center [388, 208] width 597 height 49
click at [644, 211] on div "Create Line Item" at bounding box center [654, 209] width 65 height 10
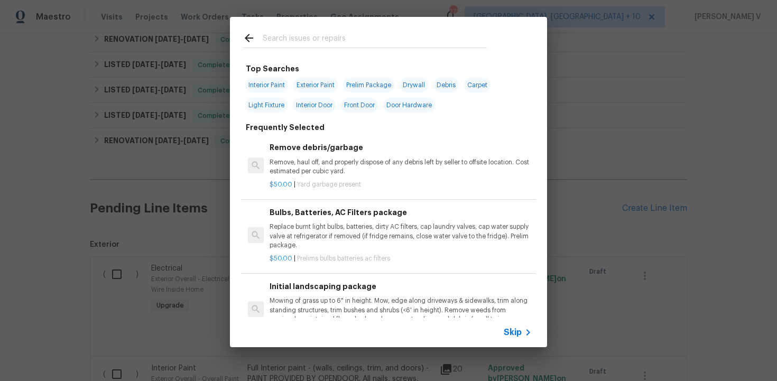
click at [516, 325] on div "Skip" at bounding box center [388, 333] width 317 height 30
click at [518, 330] on span "Skip" at bounding box center [513, 332] width 18 height 11
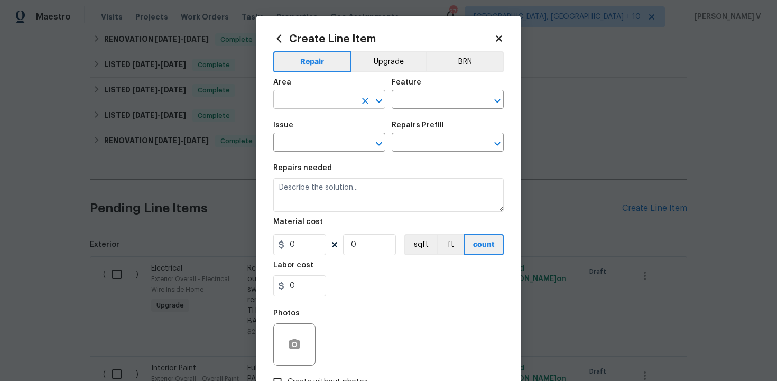
click at [337, 99] on input "text" at bounding box center [314, 101] width 82 height 16
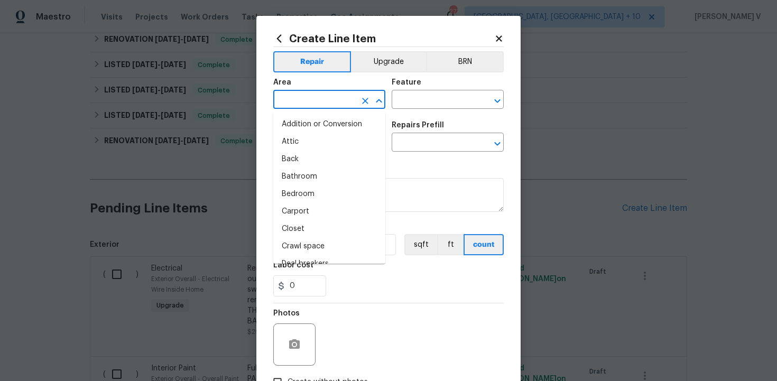
type input "i"
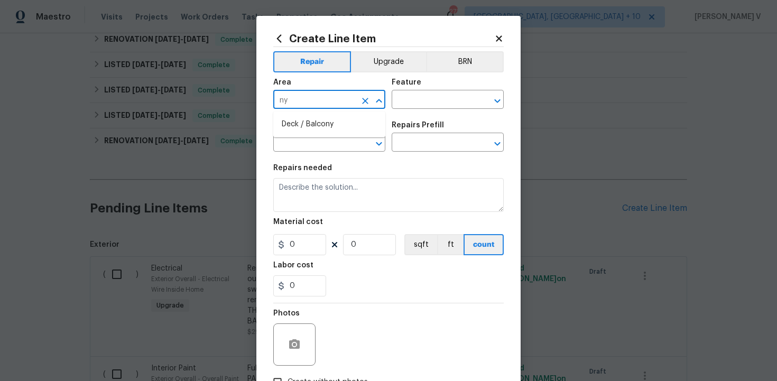
click at [331, 95] on input "ny" at bounding box center [314, 101] width 82 height 16
click at [339, 138] on li "Interior Overall" at bounding box center [329, 141] width 112 height 17
type input "Interior Overall"
click at [429, 105] on input "text" at bounding box center [433, 101] width 82 height 16
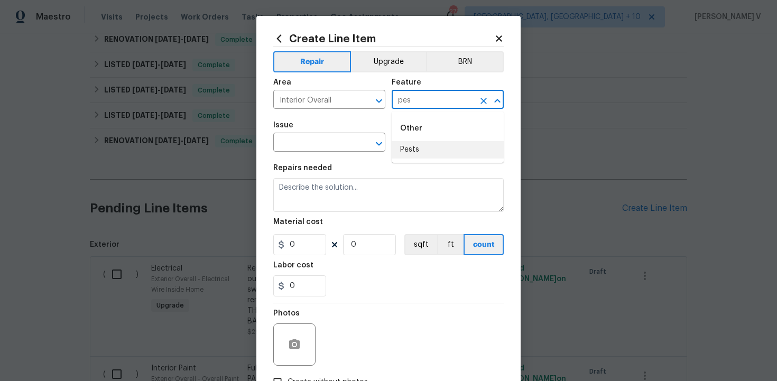
click at [435, 160] on ul "Other Pests" at bounding box center [448, 137] width 112 height 51
click at [422, 150] on li "Pests" at bounding box center [448, 149] width 112 height 17
type input "Pests"
click at [330, 142] on input "text" at bounding box center [314, 143] width 82 height 16
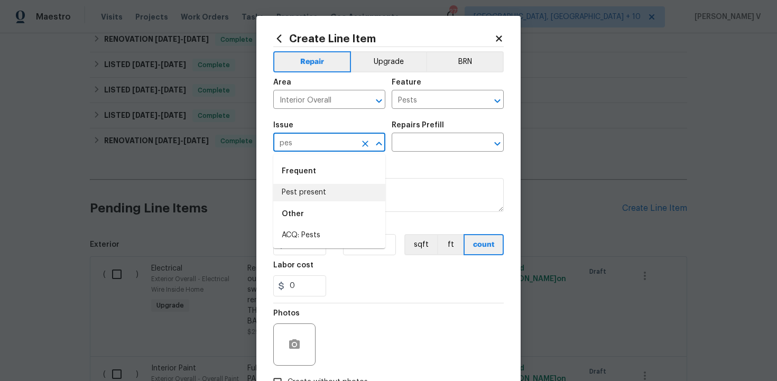
click at [312, 190] on li "Pest present" at bounding box center [329, 192] width 112 height 17
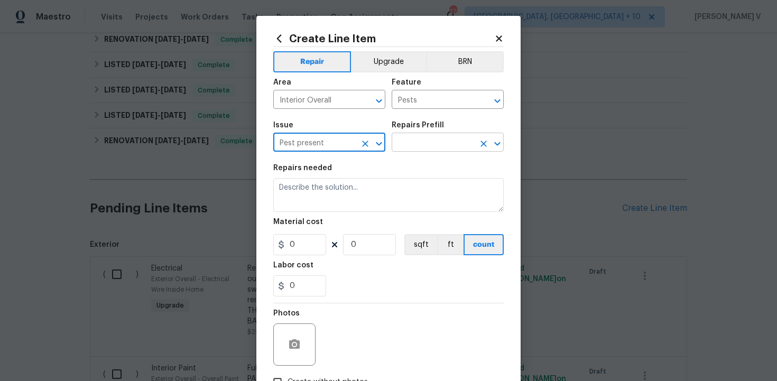
type input "Pest present"
click at [440, 137] on input "text" at bounding box center [433, 143] width 82 height 16
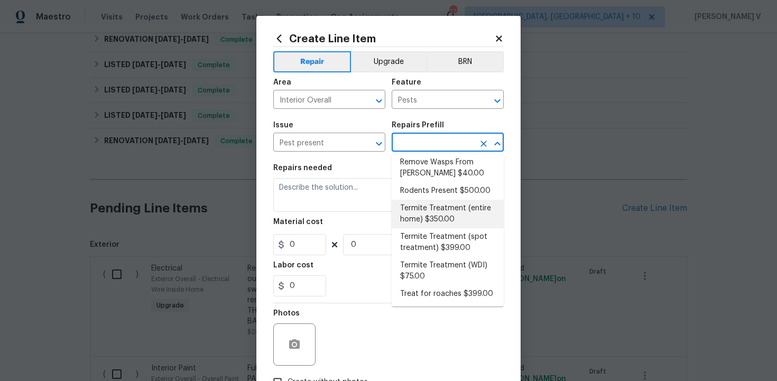
scroll to position [0, 0]
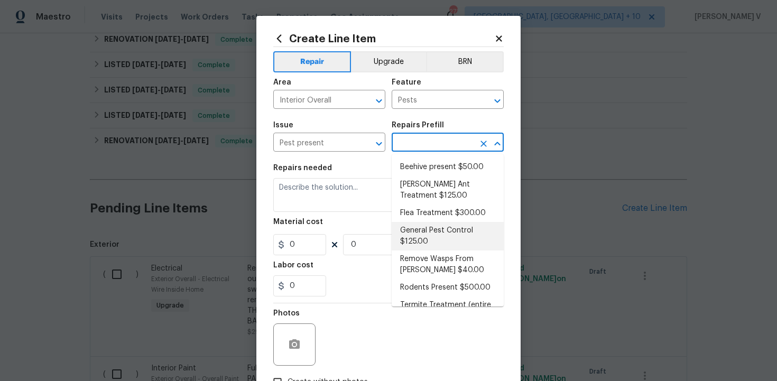
click at [421, 232] on li "General Pest Control $125.00" at bounding box center [448, 236] width 112 height 29
type input "General Pest Control $125.00"
type textarea "General pest treatment for active pest/insect infestation - non termite"
type input "125"
type input "1"
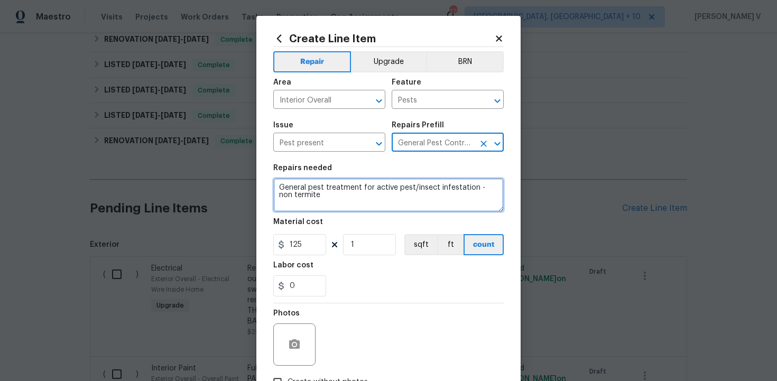
click at [386, 180] on textarea "General pest treatment for active pest/insect infestation - non termite" at bounding box center [388, 195] width 230 height 34
paste textarea "Pest control interior exterior spiders"
type textarea "Pest control interior exterior spiders"
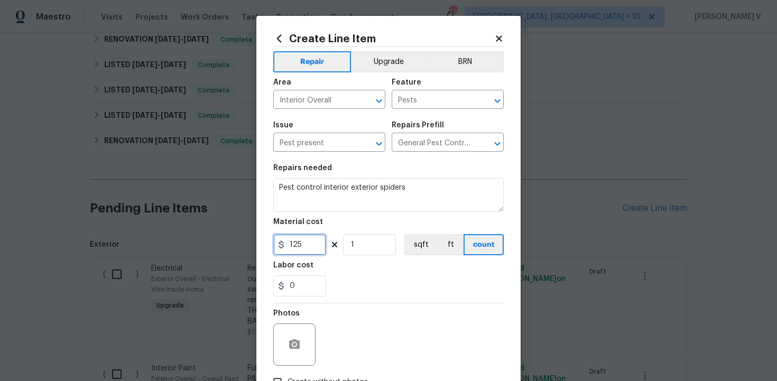
click at [291, 251] on input "125" at bounding box center [299, 244] width 53 height 21
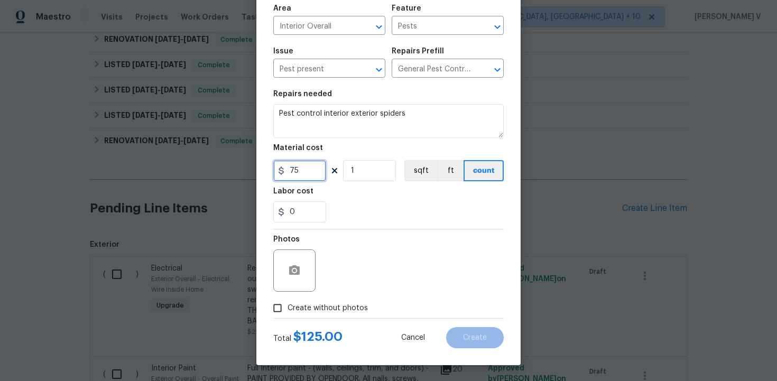
type input "75"
click at [294, 307] on span "Create without photos" at bounding box center [328, 308] width 80 height 11
click at [288, 307] on input "Create without photos" at bounding box center [277, 308] width 20 height 20
checkbox input "true"
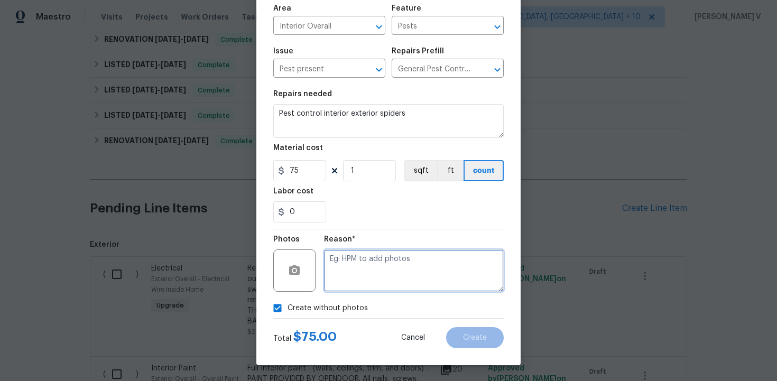
click at [383, 280] on textarea at bounding box center [414, 271] width 180 height 42
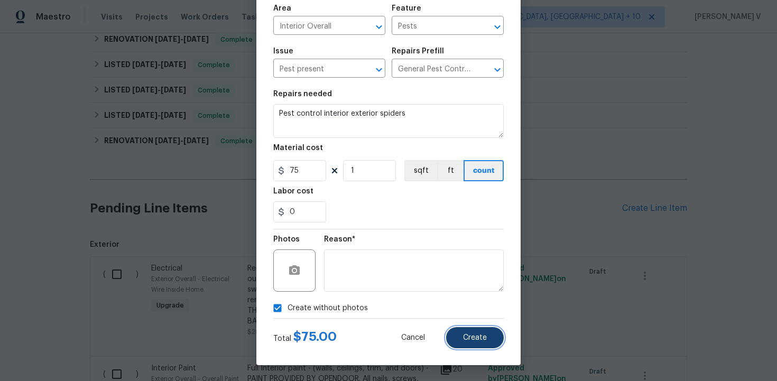
click at [447, 340] on button "Create" at bounding box center [475, 337] width 58 height 21
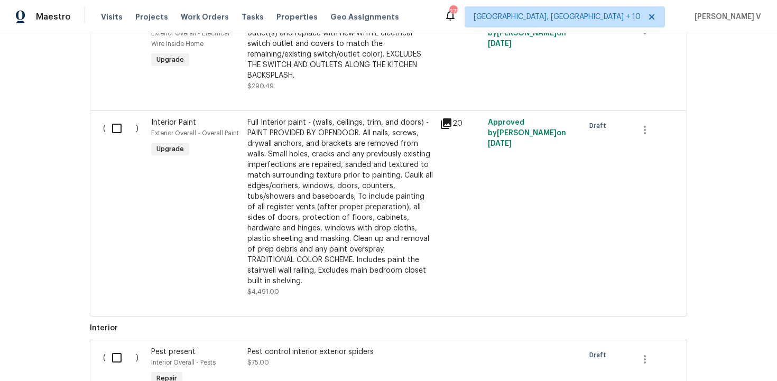
scroll to position [899, 0]
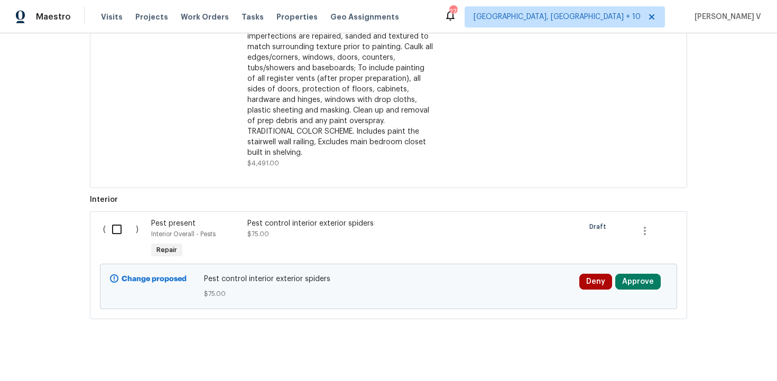
click at [130, 218] on input "checkbox" at bounding box center [121, 229] width 30 height 22
checkbox input "true"
click at [715, 358] on span "Create Work Order" at bounding box center [716, 354] width 70 height 13
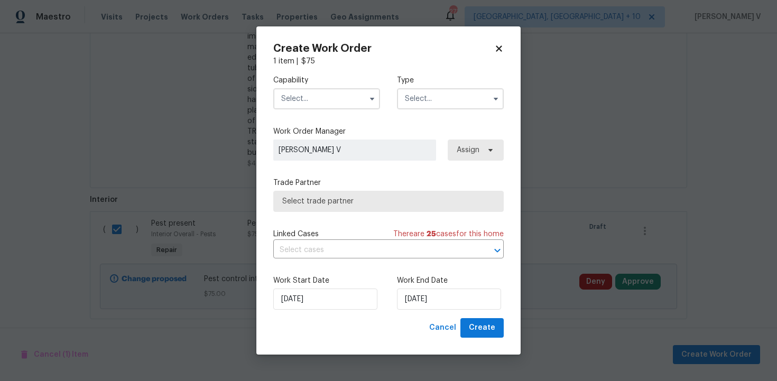
click at [340, 99] on input "text" at bounding box center [326, 98] width 107 height 21
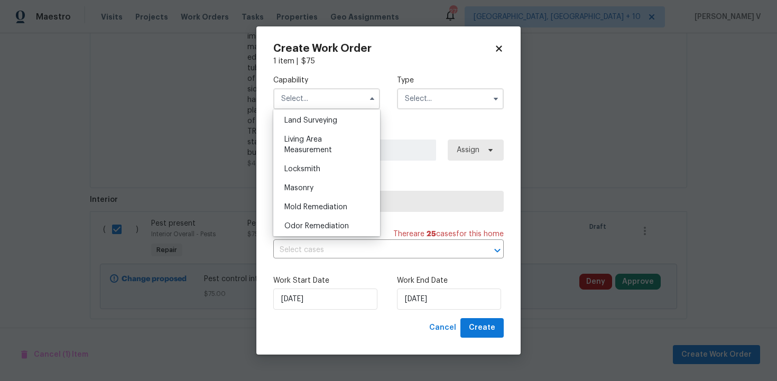
scroll to position [851, 0]
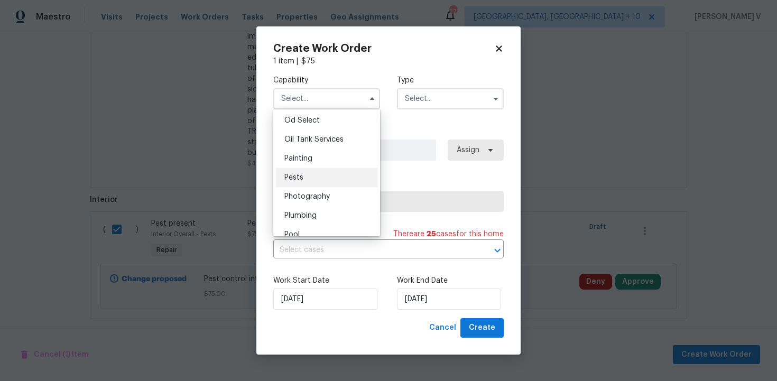
click at [322, 177] on div "Pests" at bounding box center [326, 177] width 101 height 19
type input "Pests"
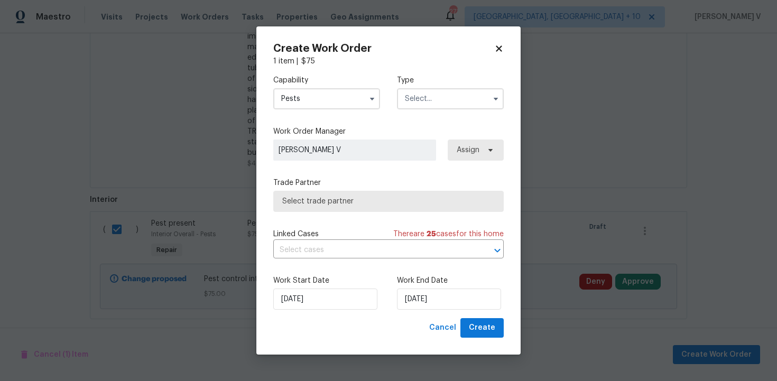
click at [432, 104] on input "text" at bounding box center [450, 98] width 107 height 21
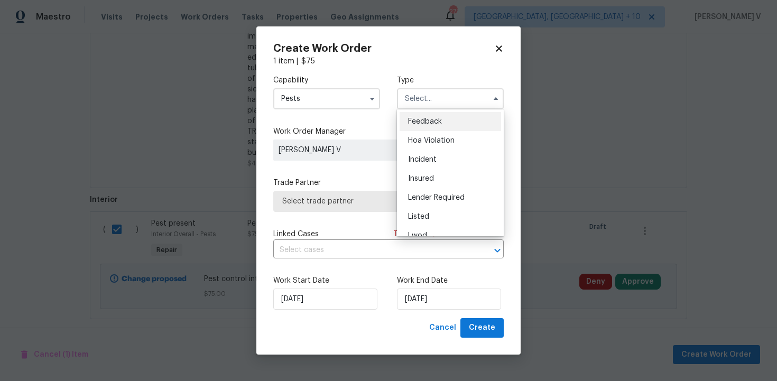
click at [419, 113] on div "Feedback" at bounding box center [450, 121] width 101 height 19
type input "Feedback"
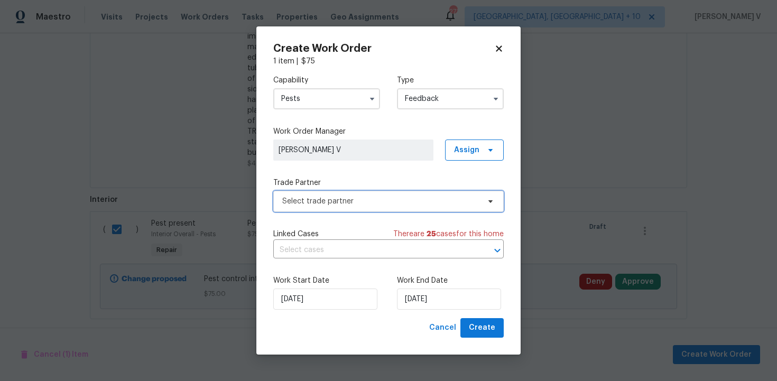
click at [340, 205] on span "Select trade partner" at bounding box center [380, 201] width 197 height 11
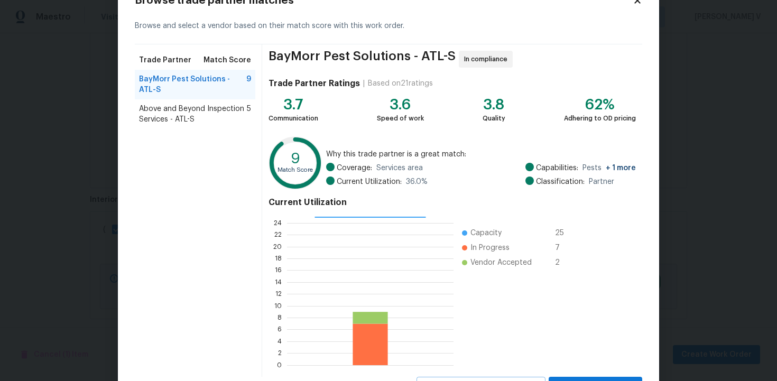
scroll to position [85, 0]
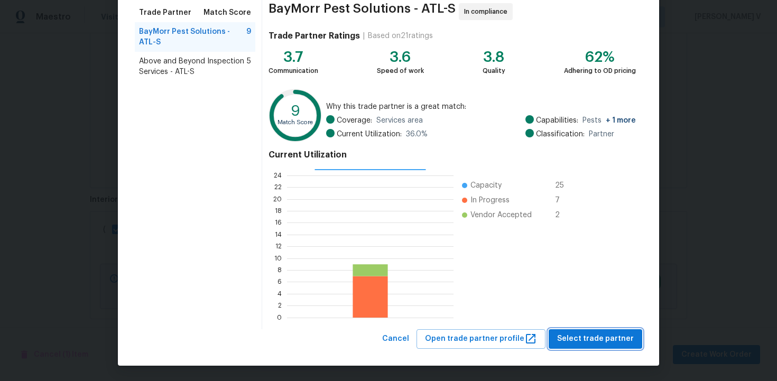
click at [575, 333] on span "Select trade partner" at bounding box center [595, 339] width 77 height 13
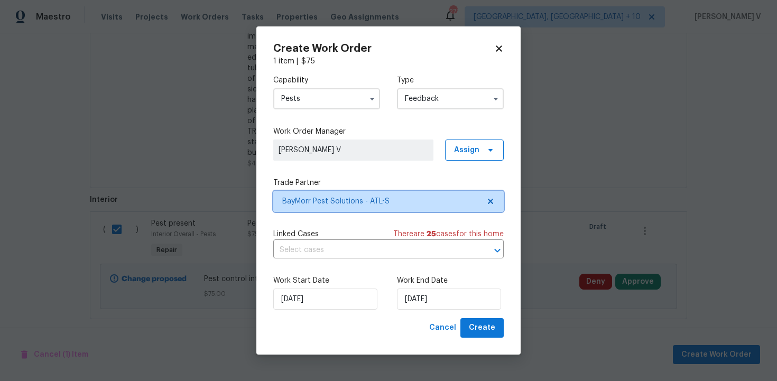
scroll to position [0, 0]
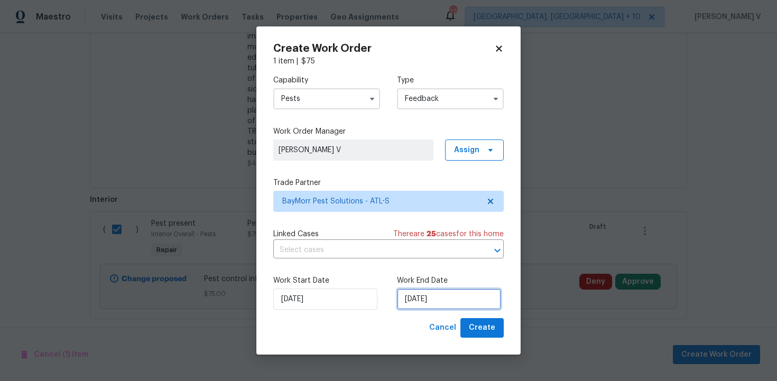
click at [428, 294] on input "22/09/2025" at bounding box center [449, 299] width 104 height 21
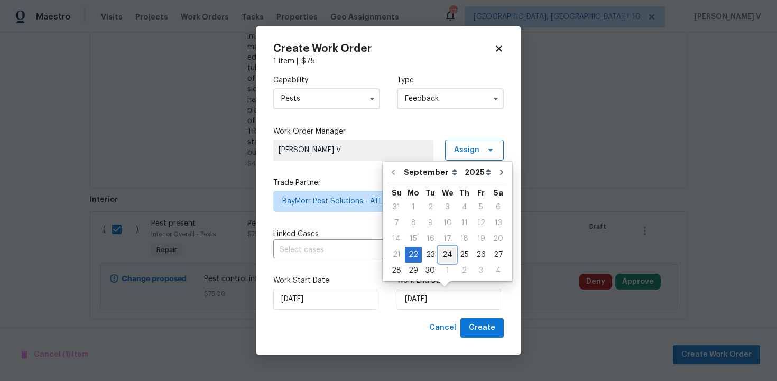
click at [447, 253] on div "24" at bounding box center [447, 254] width 17 height 15
type input "24/09/2025"
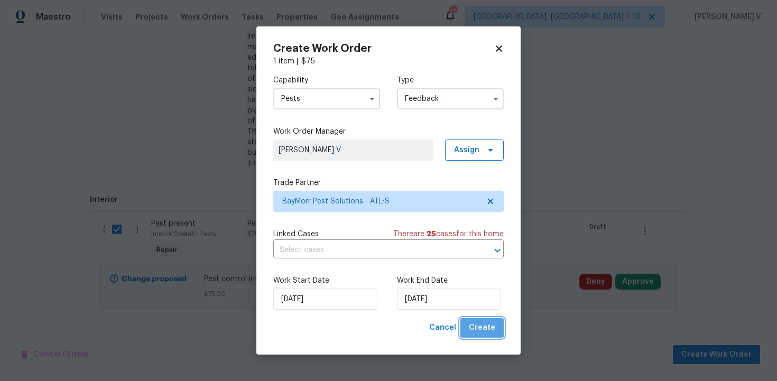
click at [484, 325] on span "Create" at bounding box center [482, 327] width 26 height 13
checkbox input "false"
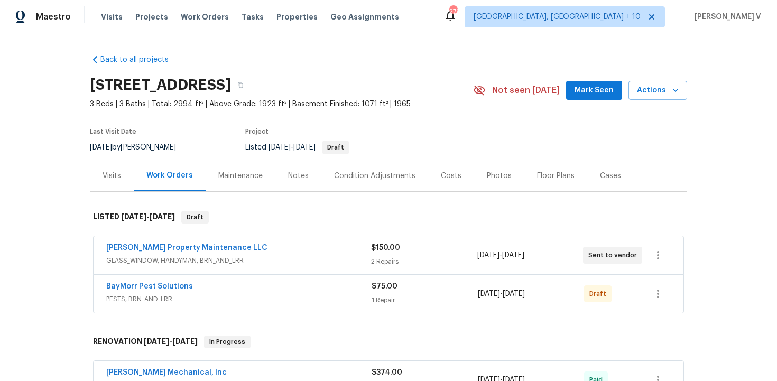
scroll to position [6, 0]
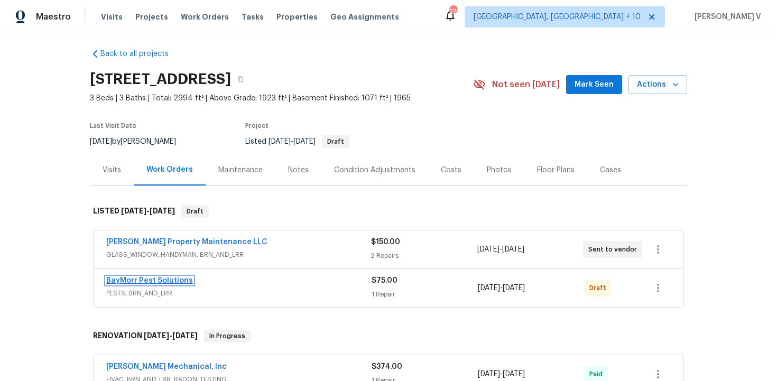
click at [160, 279] on link "BayMorr Pest Solutions" at bounding box center [149, 280] width 87 height 7
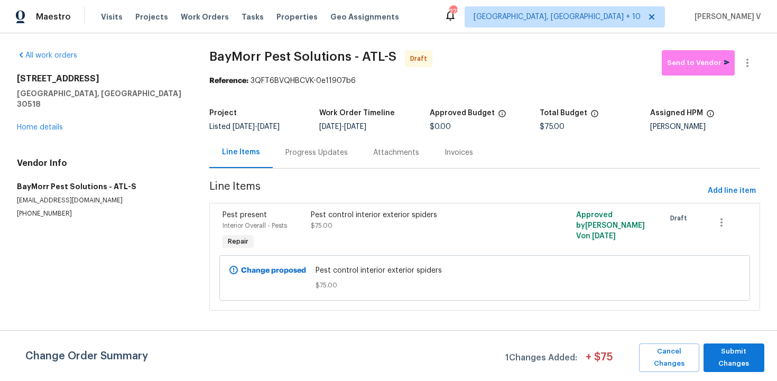
click at [300, 155] on div "Progress Updates" at bounding box center [316, 152] width 62 height 11
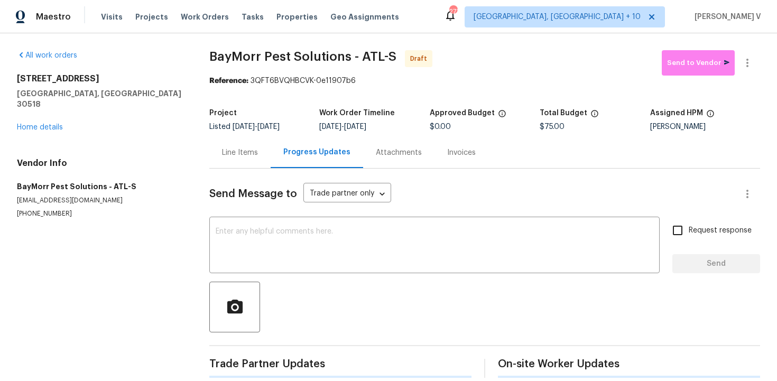
click at [297, 215] on div "Send Message to Trade partner only Trade partner only ​ x ​ Request response Se…" at bounding box center [484, 273] width 551 height 209
click at [254, 222] on div "x ​" at bounding box center [434, 246] width 450 height 54
paste textarea "Hi this is Divya with Opendoor. I’m confirming you received the WO for the prop…"
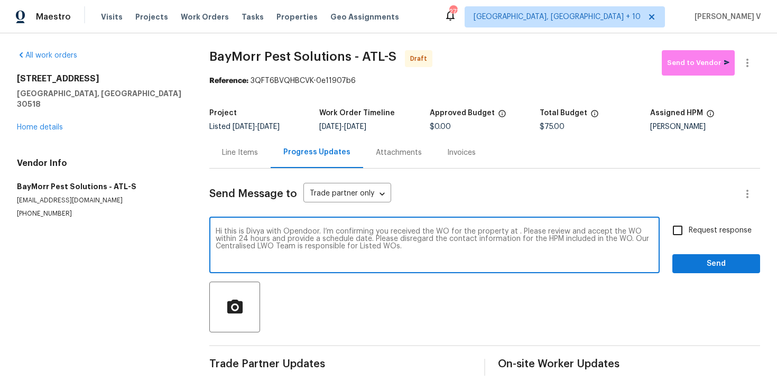
click at [513, 230] on textarea "Hi this is Divya with Opendoor. I’m confirming you received the WO for the prop…" at bounding box center [435, 246] width 438 height 37
click at [519, 235] on textarea "Hi this is Divya with Opendoor. I’m confirming you received the WO for the prop…" at bounding box center [435, 246] width 438 height 37
click at [516, 233] on textarea "Hi this is Divya with Opendoor. I’m confirming you received the WO for the prop…" at bounding box center [435, 246] width 438 height 37
paste textarea "6095 Blackberry Ln, Buford, GA 30518"
type textarea "Hi this is Divya with Opendoor. I’m confirming you received the WO for the prop…"
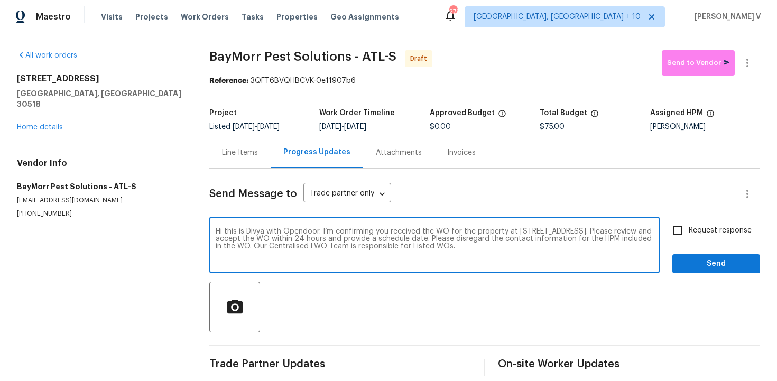
click at [676, 229] on input "Request response" at bounding box center [678, 230] width 22 height 22
checkbox input "true"
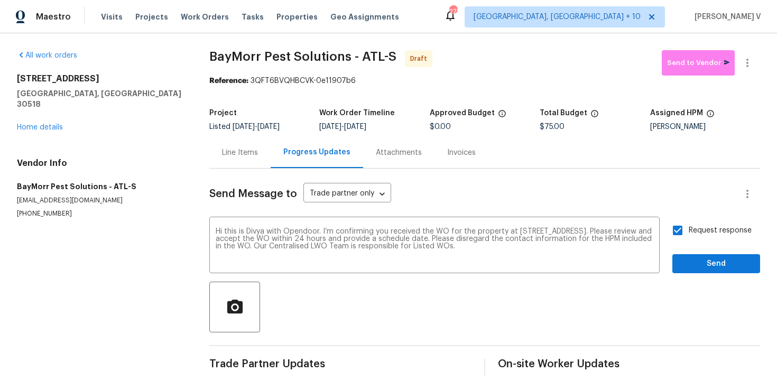
click at [697, 274] on div "Send Message to Trade partner only Trade partner only ​ Hi this is Divya with O…" at bounding box center [484, 272] width 551 height 207
click at [689, 260] on span "Send" at bounding box center [716, 263] width 71 height 13
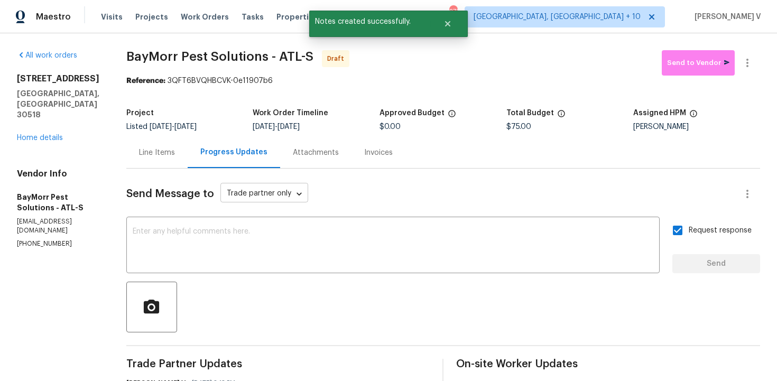
click at [278, 197] on body "Maestro Visits Projects Work Orders Tasks Properties Geo Assignments 271 Cincin…" at bounding box center [388, 190] width 777 height 381
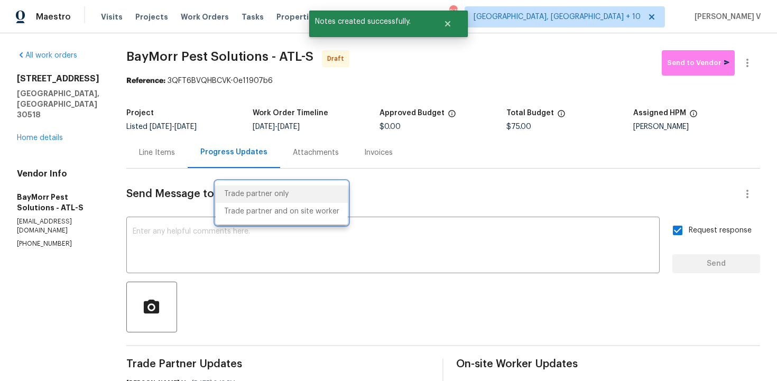
click at [244, 248] on div at bounding box center [388, 190] width 777 height 381
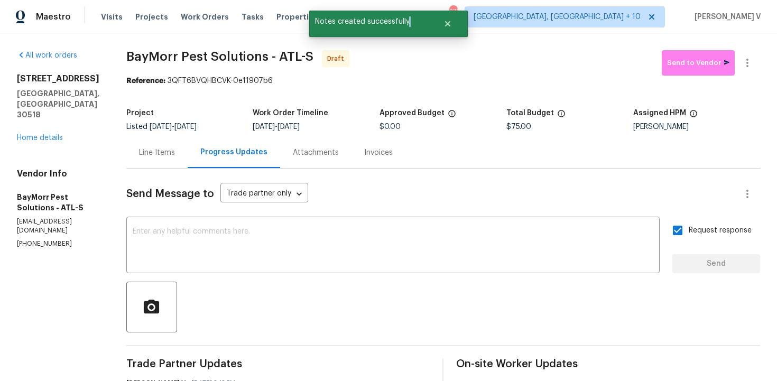
click at [244, 248] on div "Trade partner only Trade partner and on site worker" at bounding box center [388, 190] width 777 height 381
click at [244, 248] on textarea at bounding box center [393, 246] width 521 height 37
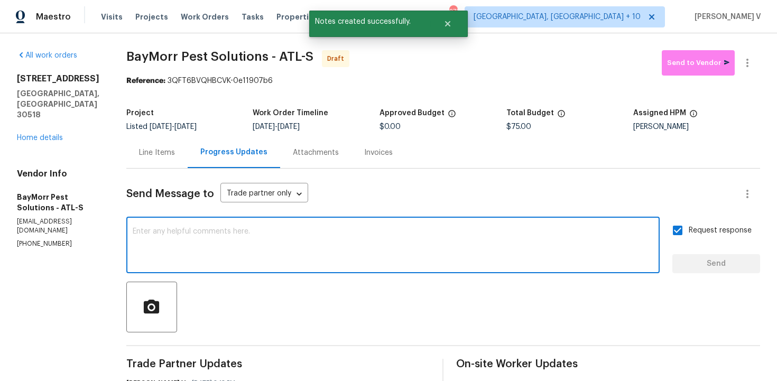
paste textarea "Attention All Work Orders must include before-photos (both close-up and wide-an…"
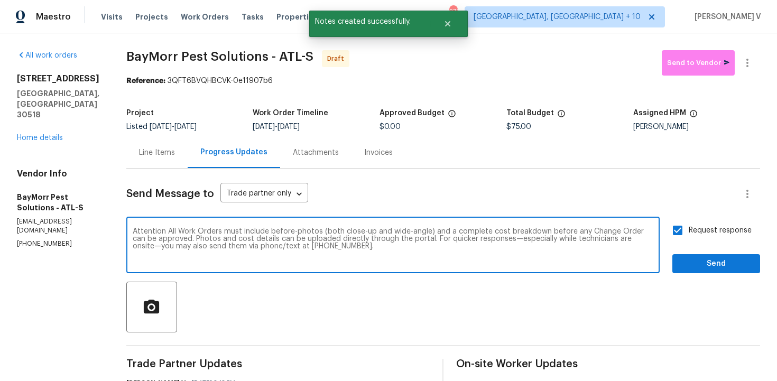
type textarea "Attention All Work Orders must include before-photos (both close-up and wide-an…"
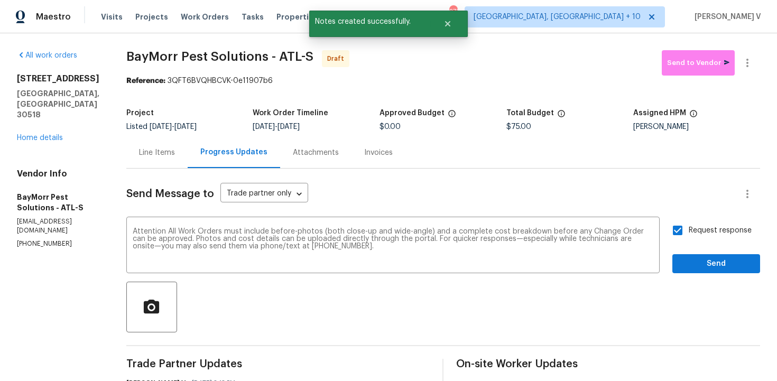
click at [733, 277] on div "Send Message to Trade partner only Trade partner only ​ Attention All Work Orde…" at bounding box center [443, 309] width 634 height 280
click at [727, 272] on button "Send" at bounding box center [716, 264] width 88 height 20
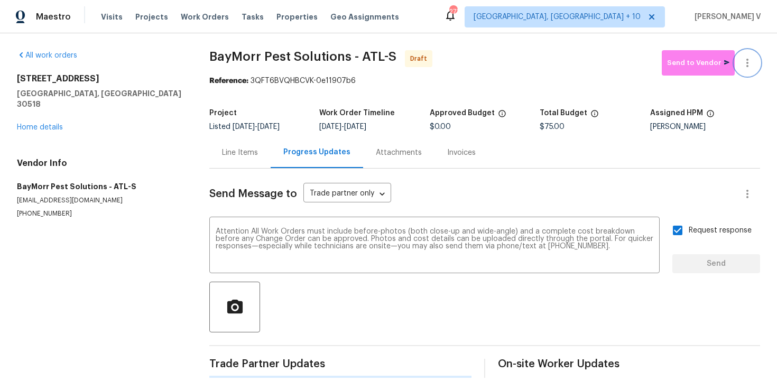
click at [752, 68] on icon "button" at bounding box center [747, 63] width 13 height 13
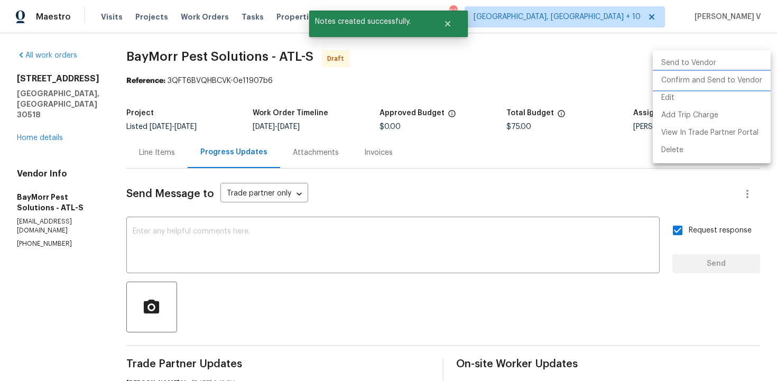
click at [716, 82] on li "Confirm and Send to Vendor" at bounding box center [712, 80] width 118 height 17
click at [226, 45] on div at bounding box center [388, 190] width 777 height 381
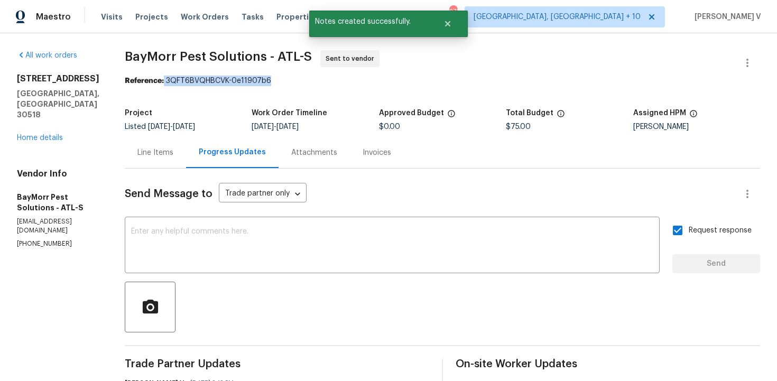
drag, startPoint x: 161, startPoint y: 82, endPoint x: 382, endPoint y: 84, distance: 221.5
click at [382, 84] on div "Reference: 3QFT6BVQHBCVK-0e11907b6" at bounding box center [442, 81] width 635 height 11
copy div "3QFT6BVQHBCVK-0e11907b6"
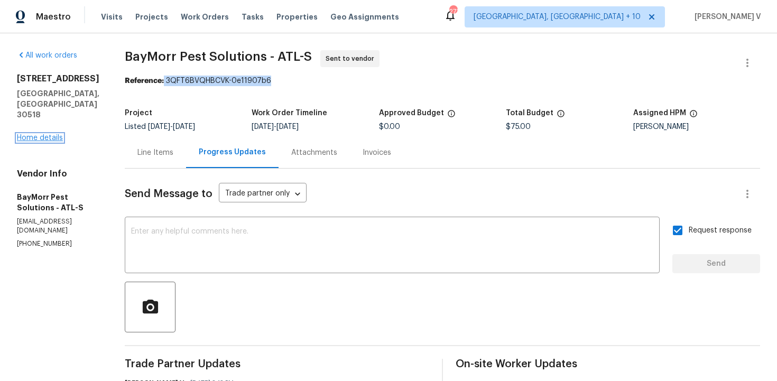
click at [37, 134] on link "Home details" at bounding box center [40, 137] width 46 height 7
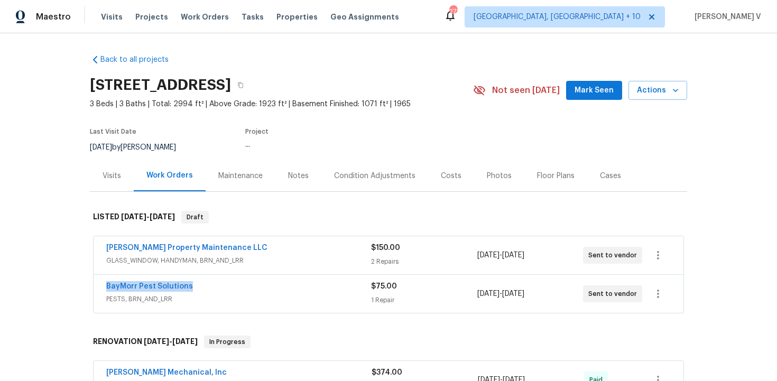
drag, startPoint x: 99, startPoint y: 283, endPoint x: 256, endPoint y: 283, distance: 156.5
click at [256, 283] on div "BayMorr Pest Solutions PESTS, BRN_AND_LRR $75.00 1 Repair 9/22/2025 - 9/24/2025…" at bounding box center [389, 294] width 590 height 38
copy link "BayMorr Pest Solutions"
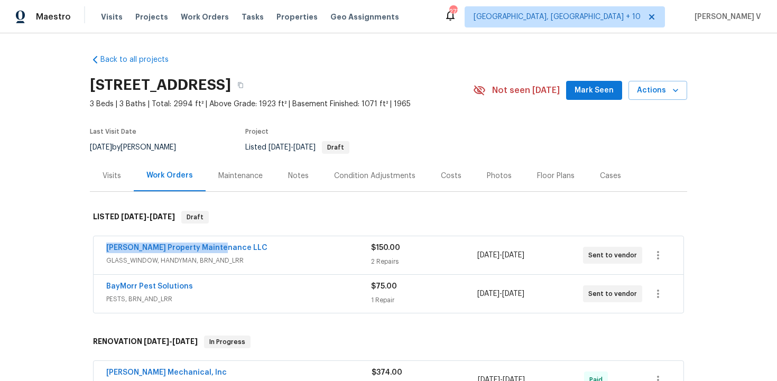
drag, startPoint x: 130, startPoint y: 245, endPoint x: 344, endPoint y: 245, distance: 213.6
click at [344, 245] on div "Glen Property Maintenance LLC GLASS_WINDOW, HANDYMAN, BRN_AND_LRR $150.00 2 Rep…" at bounding box center [389, 255] width 590 height 38
copy link "[PERSON_NAME] Property Maintenance LLC"
click at [181, 248] on link "[PERSON_NAME] Property Maintenance LLC" at bounding box center [186, 247] width 161 height 7
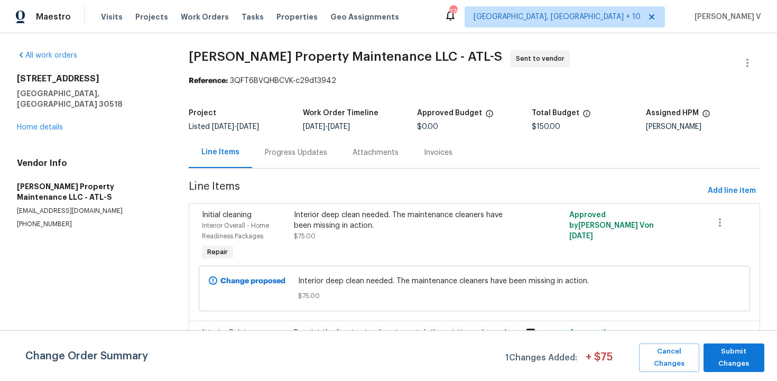
click at [299, 155] on div "Progress Updates" at bounding box center [296, 152] width 62 height 11
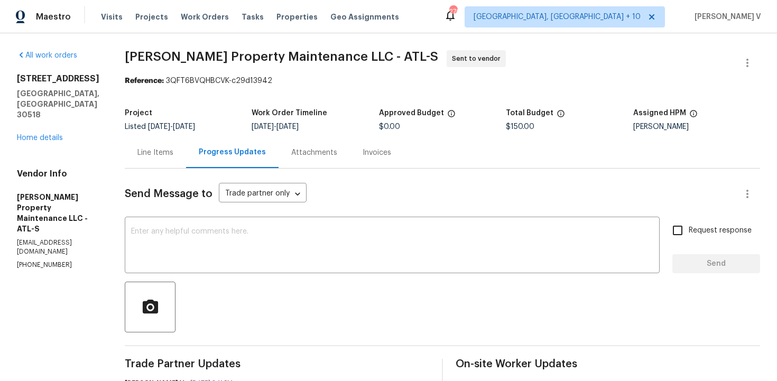
scroll to position [168, 0]
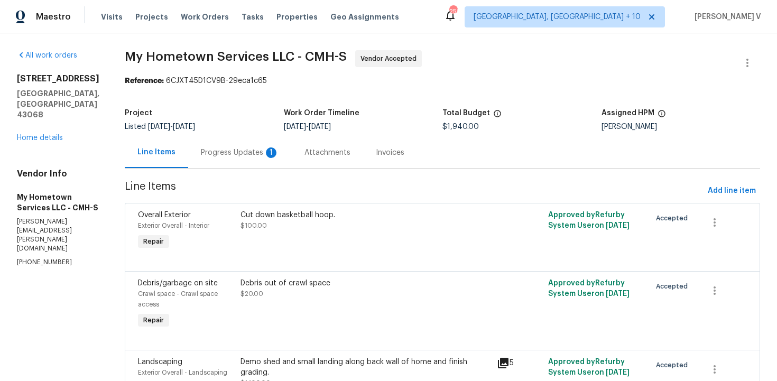
click at [243, 156] on div "Progress Updates 1" at bounding box center [240, 152] width 78 height 11
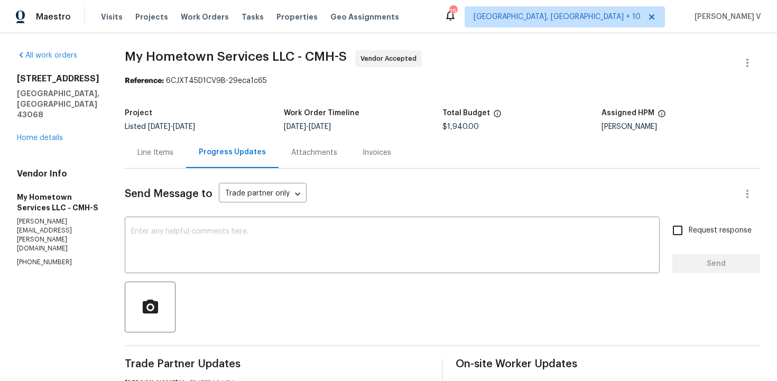
click at [165, 143] on div "Line Items" at bounding box center [155, 152] width 61 height 31
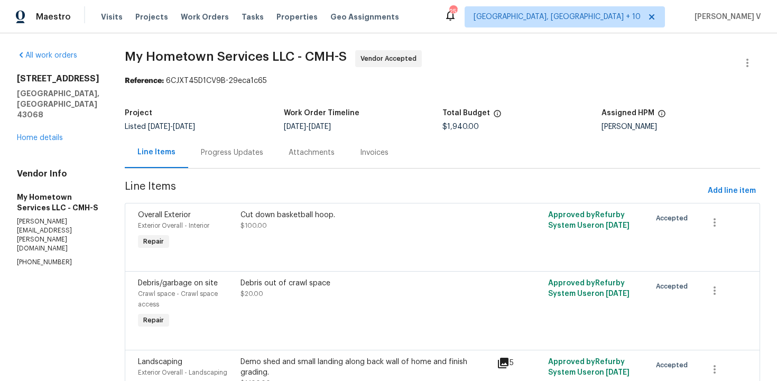
scroll to position [160, 0]
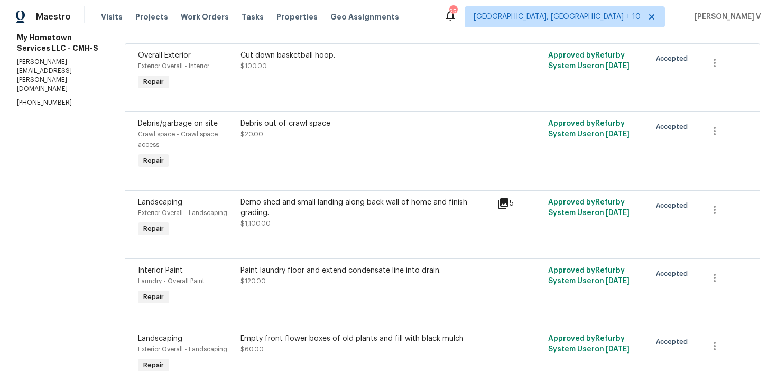
click at [342, 216] on div "Demo shed and small landing along back wall of home and finish grading. $1,100.…" at bounding box center [366, 213] width 250 height 32
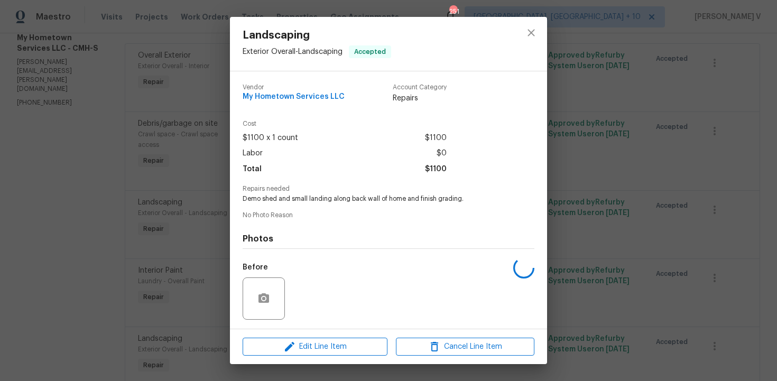
scroll to position [70, 0]
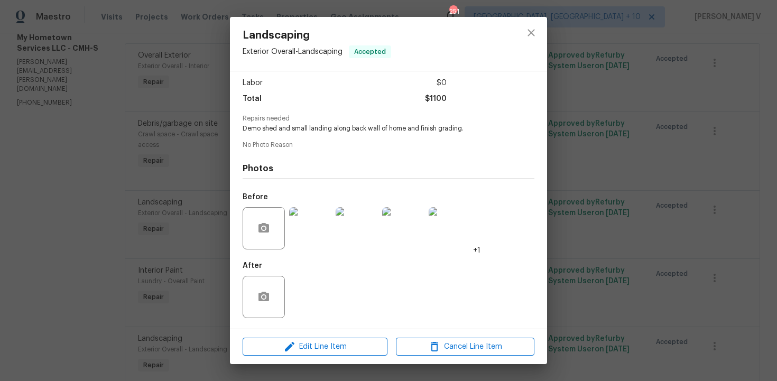
click at [355, 234] on img at bounding box center [357, 228] width 42 height 42
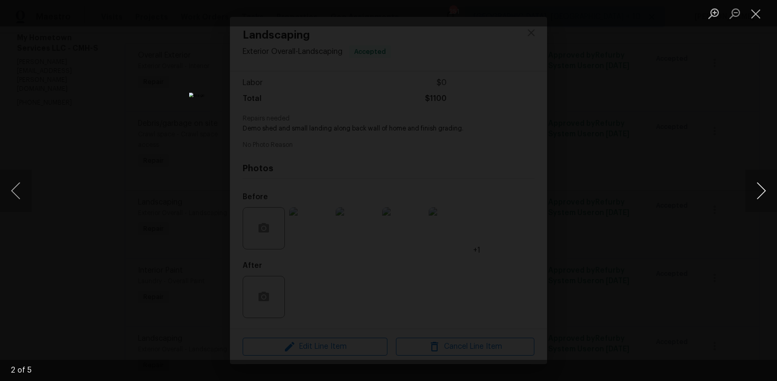
click at [767, 182] on button "Next image" at bounding box center [761, 191] width 32 height 42
click at [754, 177] on button "Next image" at bounding box center [761, 191] width 32 height 42
click at [758, 188] on button "Next image" at bounding box center [761, 191] width 32 height 42
click at [761, 192] on button "Next image" at bounding box center [761, 191] width 32 height 42
click at [754, 191] on button "Next image" at bounding box center [761, 191] width 32 height 42
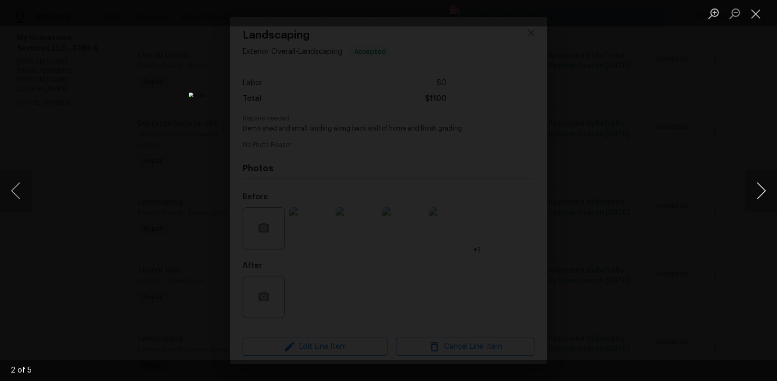
click at [752, 189] on button "Next image" at bounding box center [761, 191] width 32 height 42
click at [728, 151] on div "Lightbox" at bounding box center [388, 190] width 777 height 381
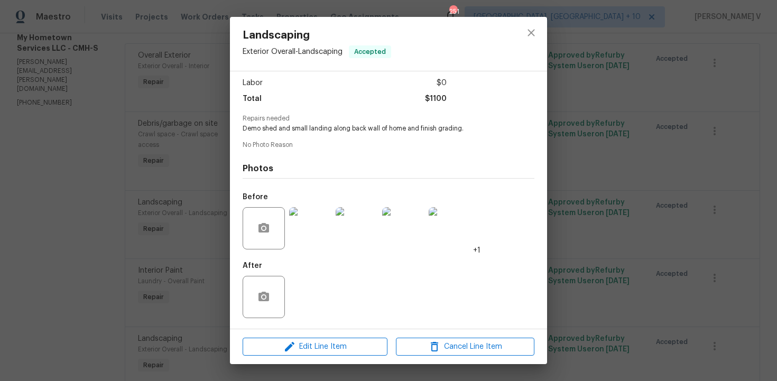
click at [728, 151] on div "Landscaping Exterior Overall - Landscaping Accepted Vendor My Hometown Services…" at bounding box center [388, 190] width 777 height 381
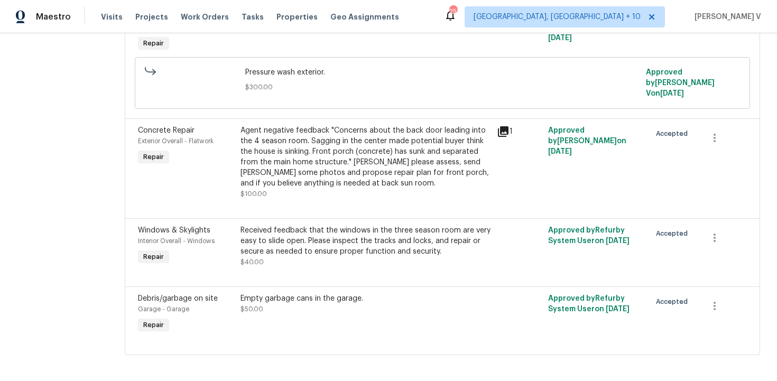
scroll to position [0, 0]
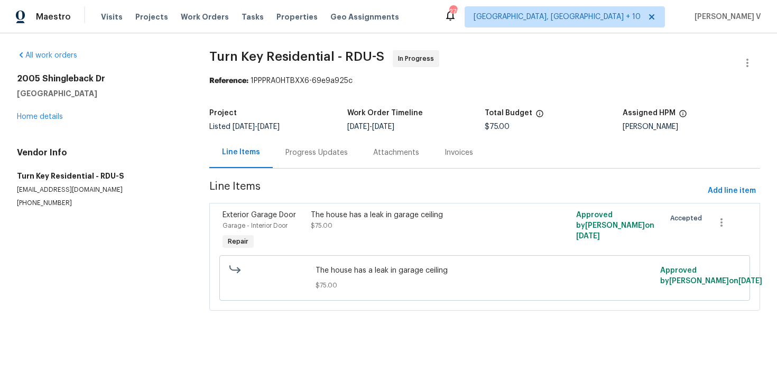
click at [330, 144] on div "Progress Updates" at bounding box center [317, 152] width 88 height 31
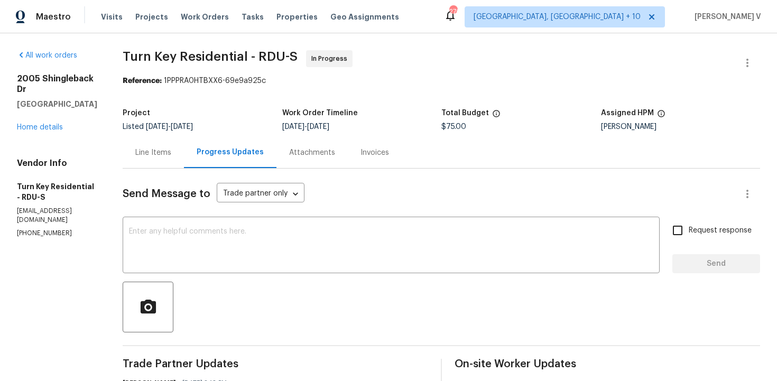
scroll to position [213, 0]
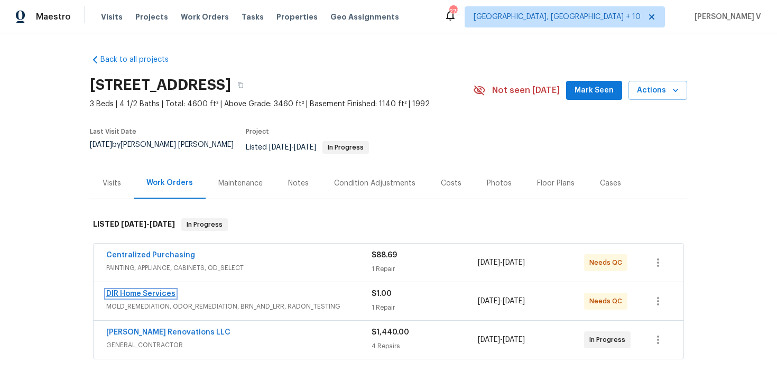
click at [170, 290] on link "DIR Home Services" at bounding box center [140, 293] width 69 height 7
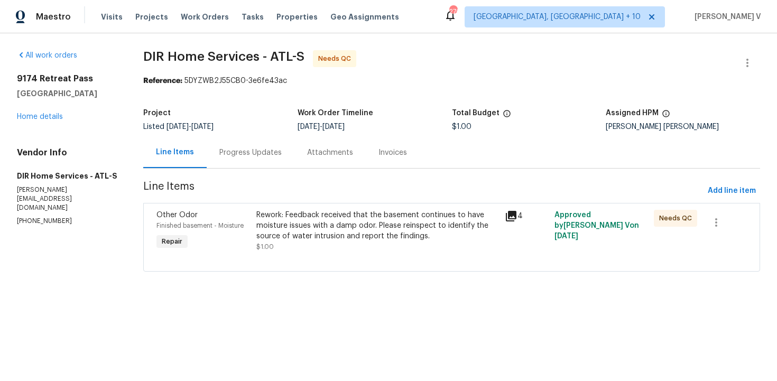
click at [257, 150] on div "Progress Updates" at bounding box center [250, 152] width 62 height 11
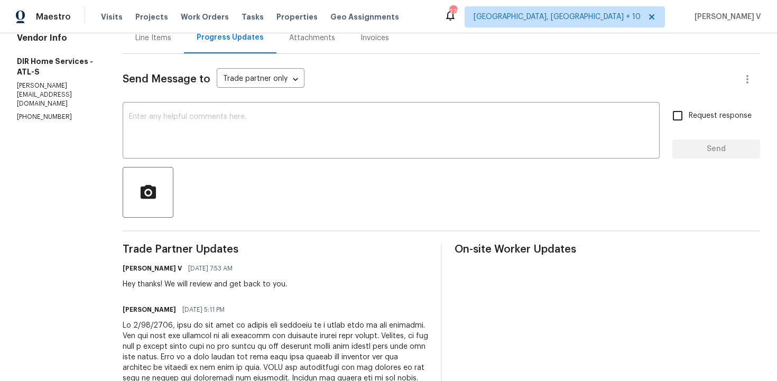
scroll to position [114, 0]
